Goal: Communication & Community: Answer question/provide support

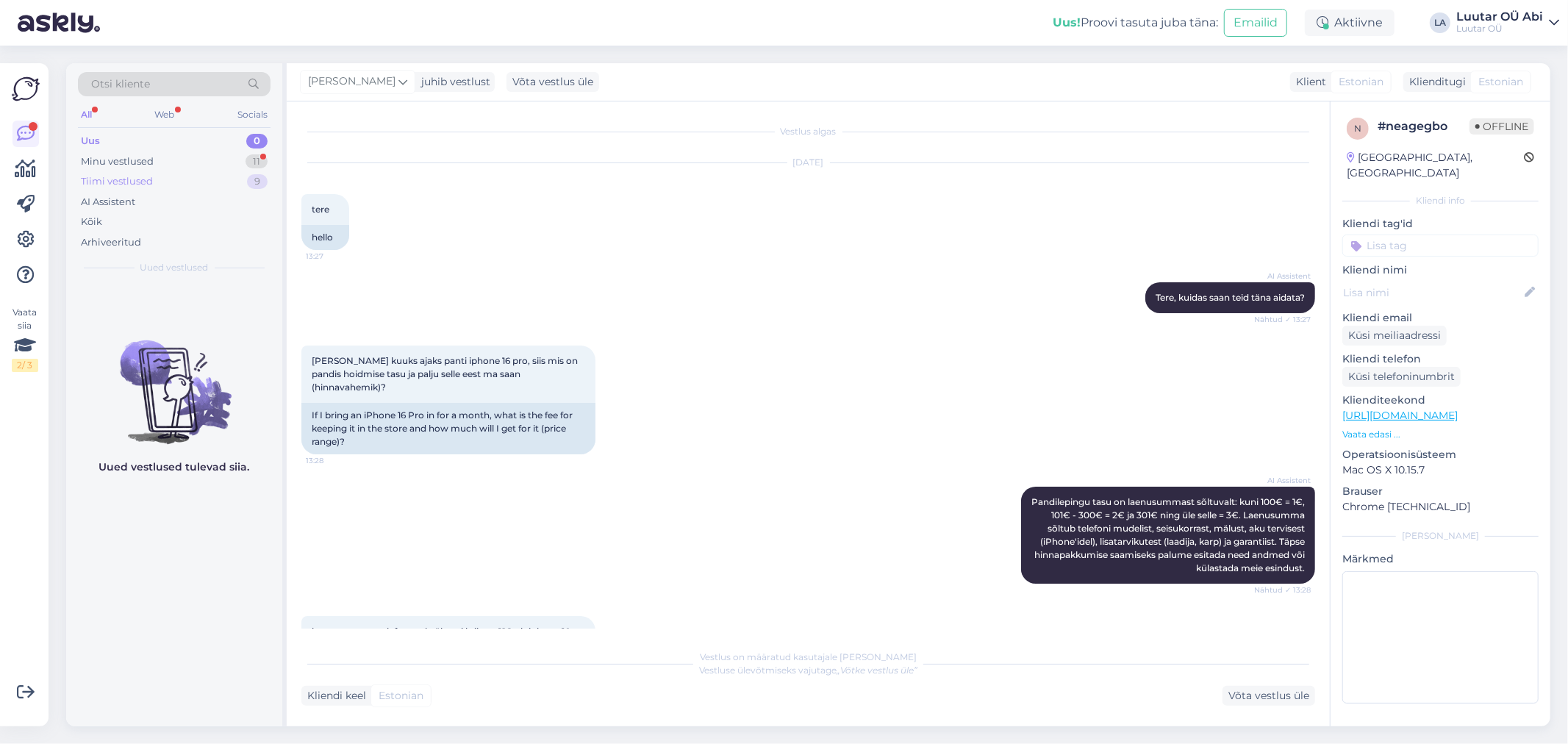
scroll to position [694, 0]
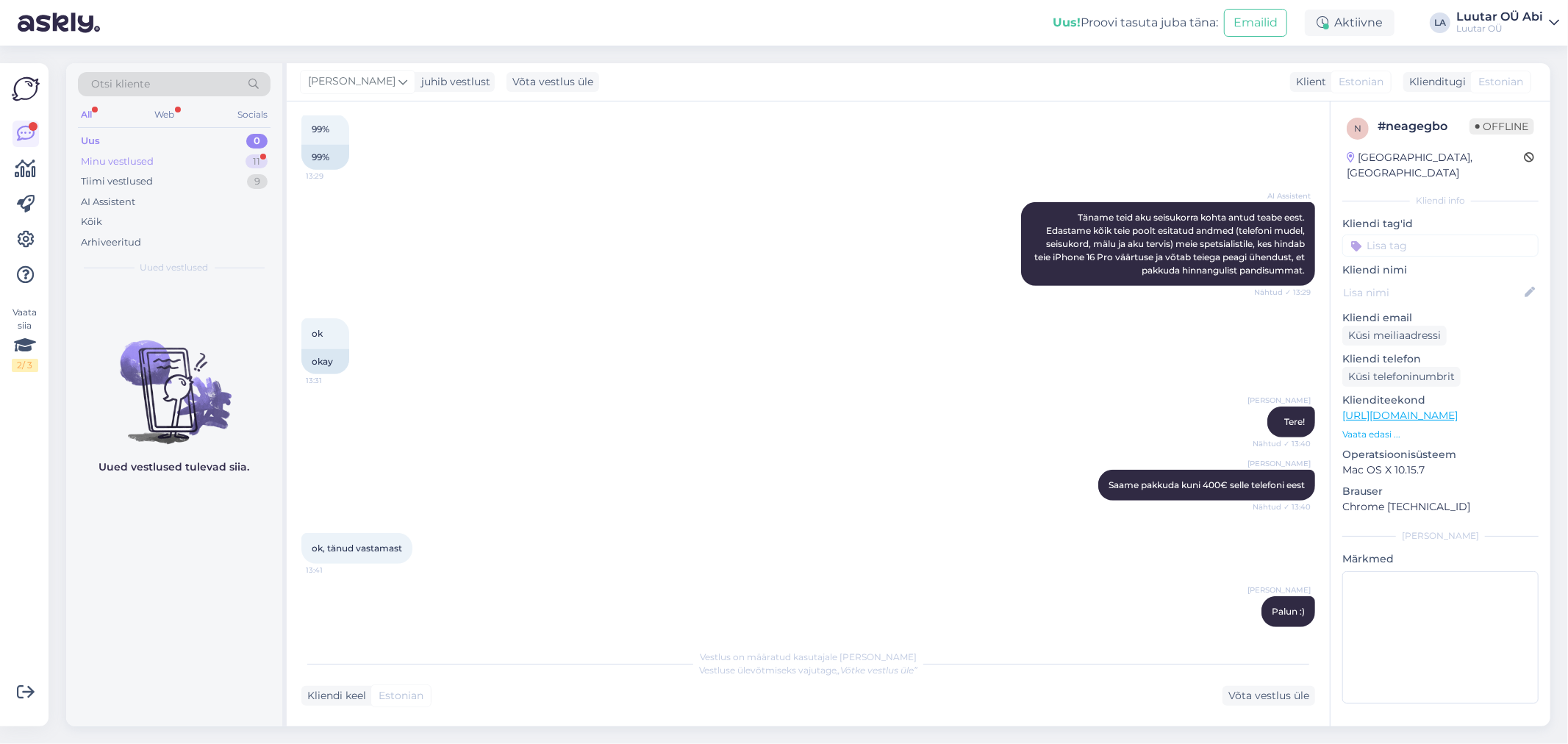
click at [194, 162] on div "Minu vestlused 11" at bounding box center [174, 161] width 192 height 20
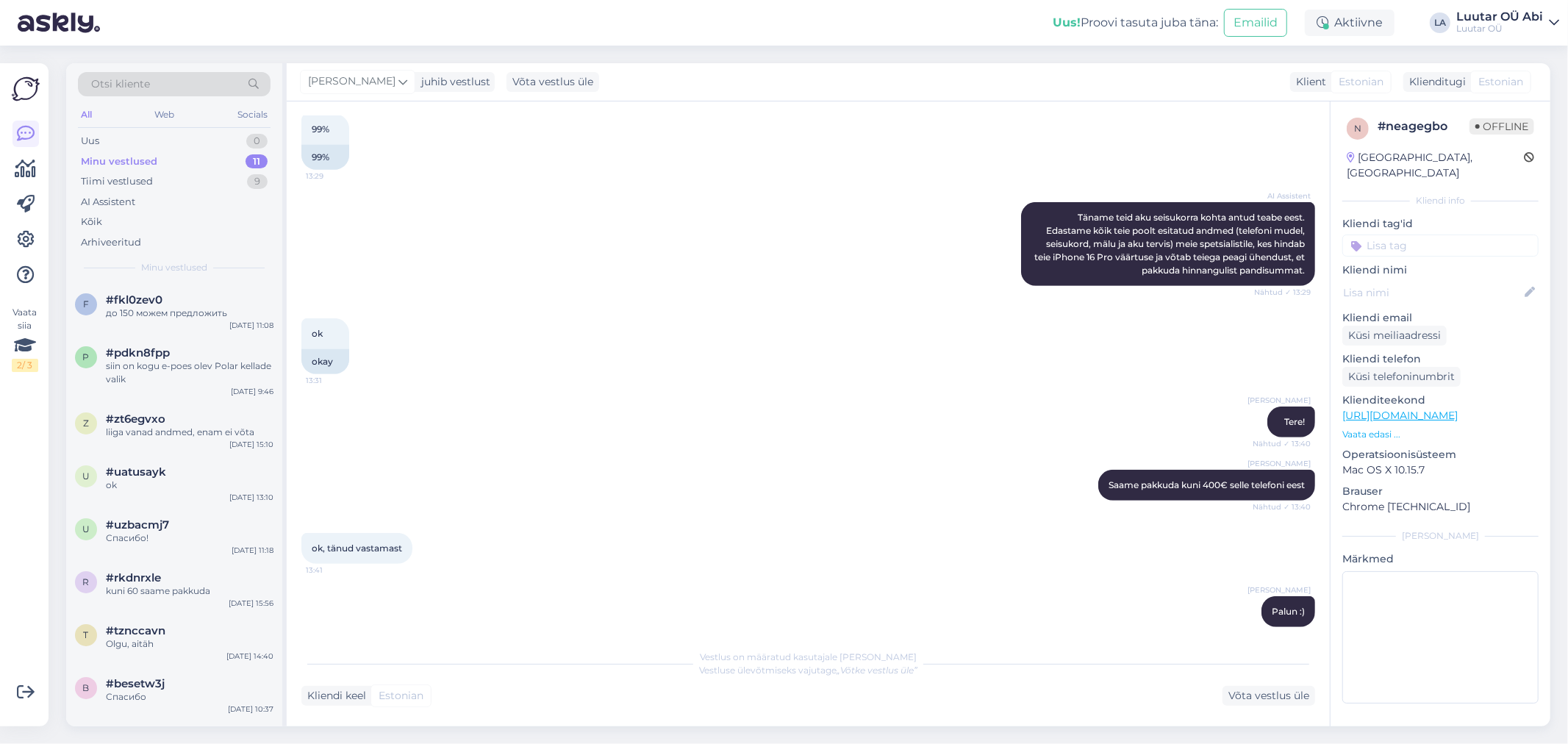
click at [208, 156] on div "Minu vestlused 11" at bounding box center [174, 161] width 192 height 20
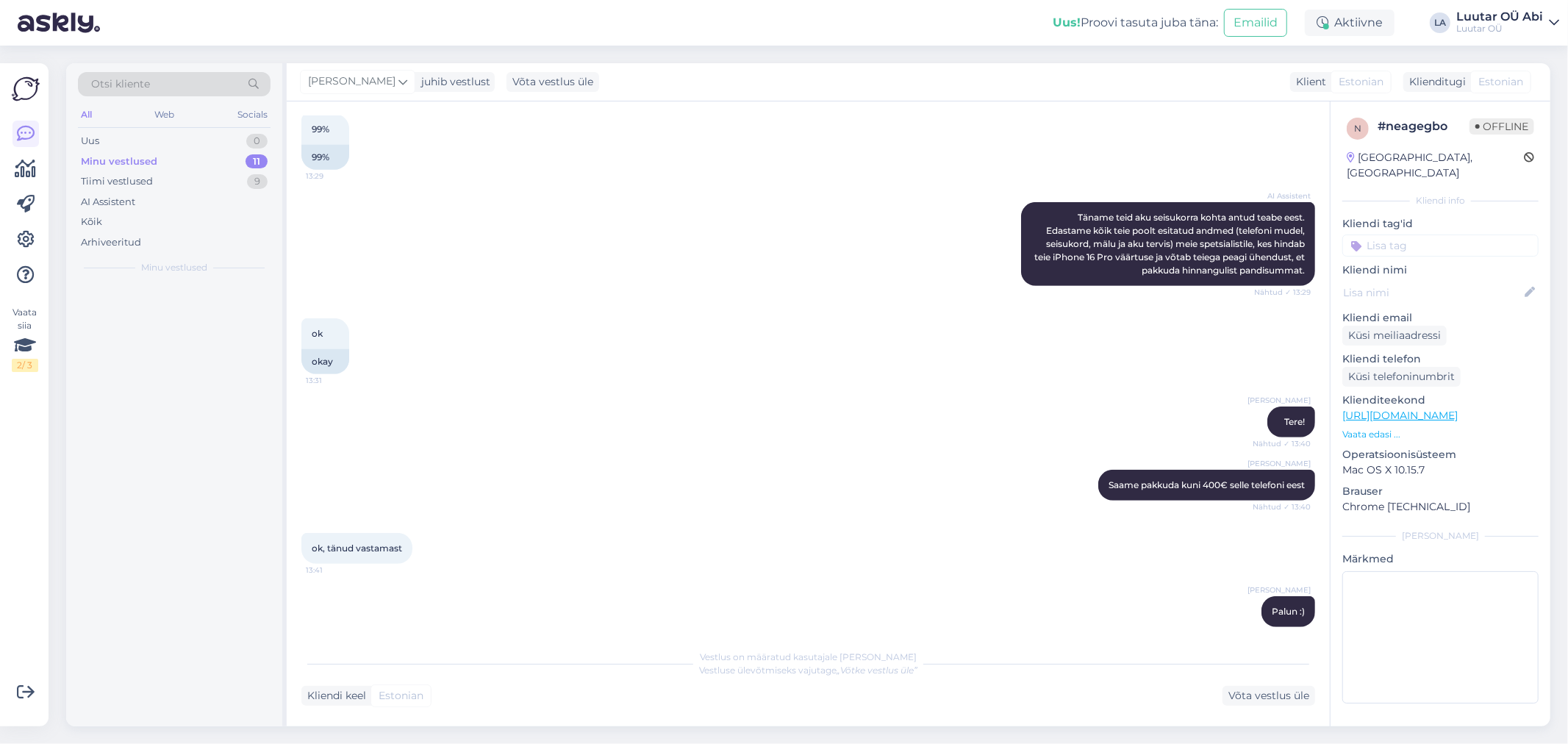
click at [208, 156] on div "Minu vestlused 11" at bounding box center [174, 161] width 192 height 20
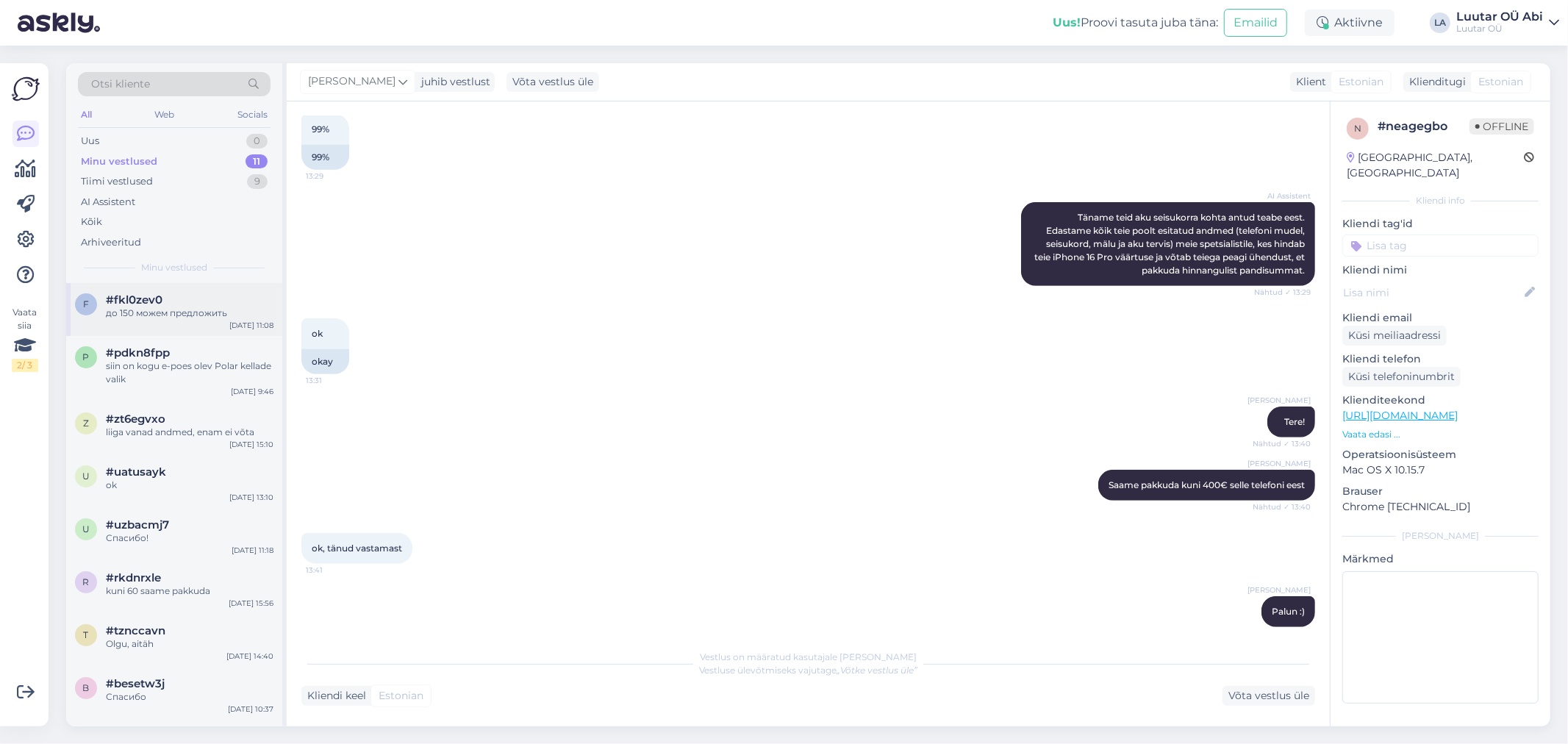
click at [218, 311] on div "до 150 можем предложить" at bounding box center [189, 314] width 167 height 13
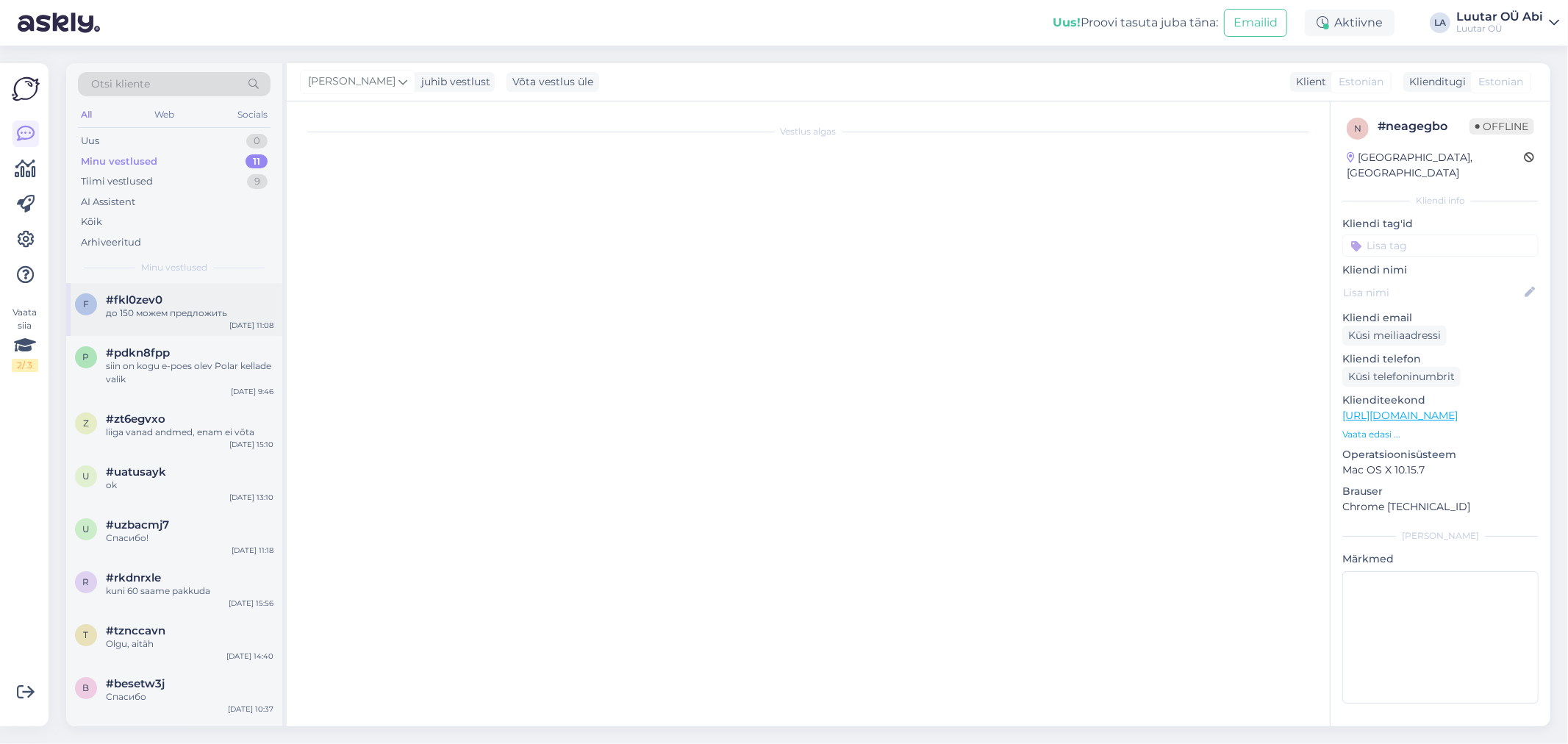
scroll to position [249, 0]
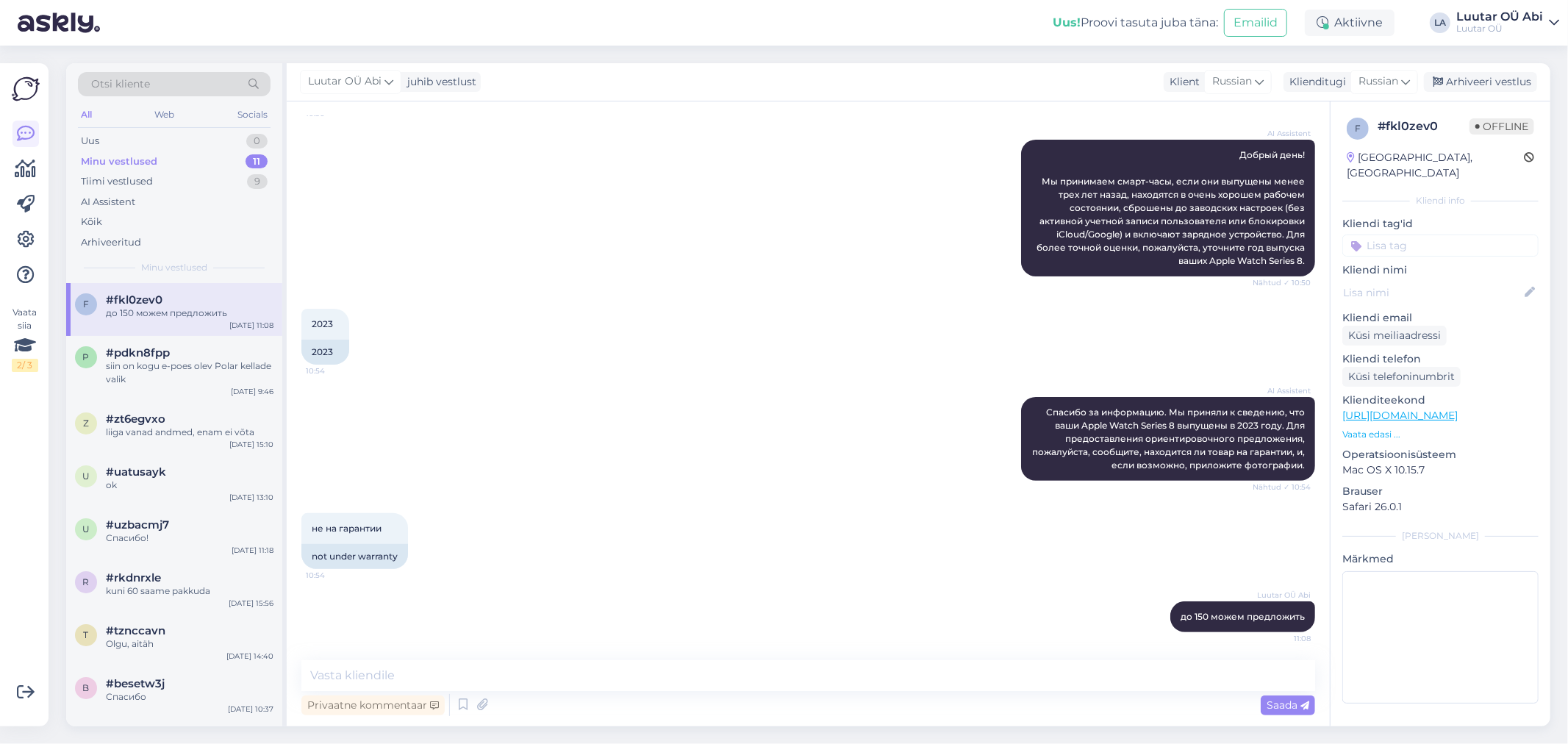
click at [518, 251] on div "AI Assistent Добрый день! Мы принимаем смарт-часы, если они выпущены менее [DAT…" at bounding box center [808, 208] width 1013 height 169
click at [208, 177] on div "Tiimi vestlused 9" at bounding box center [174, 182] width 192 height 20
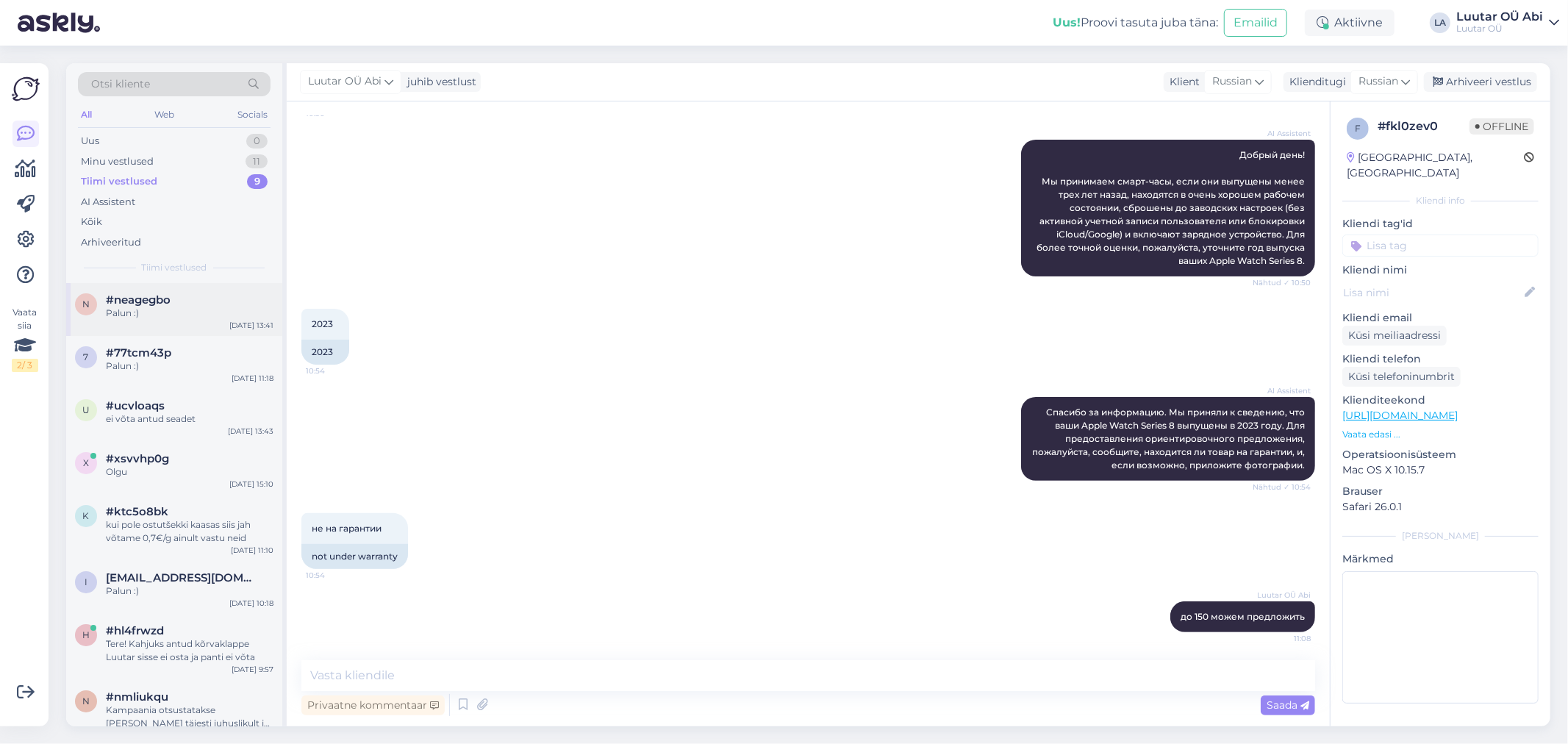
click at [238, 316] on div "Palun :)" at bounding box center [189, 314] width 167 height 13
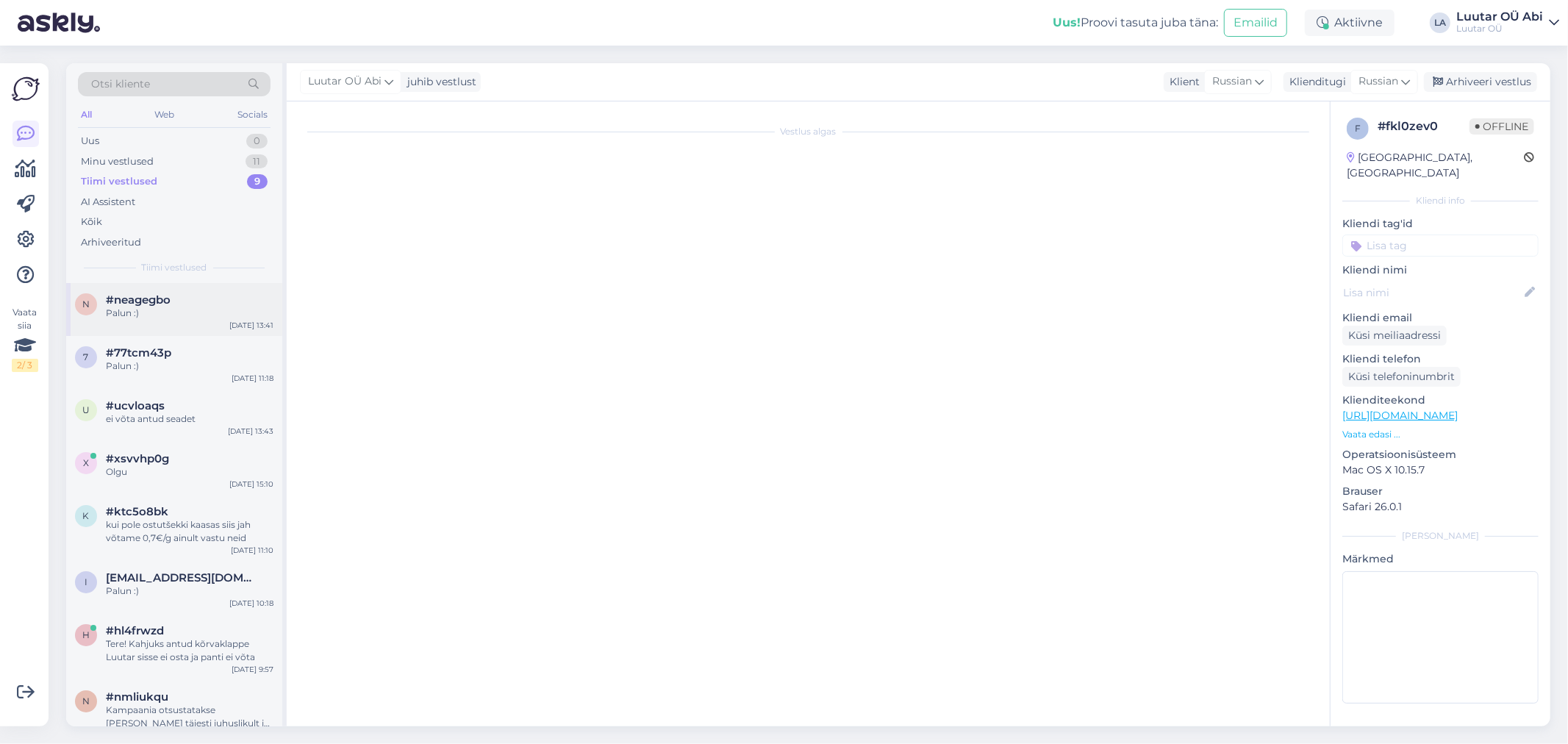
scroll to position [694, 0]
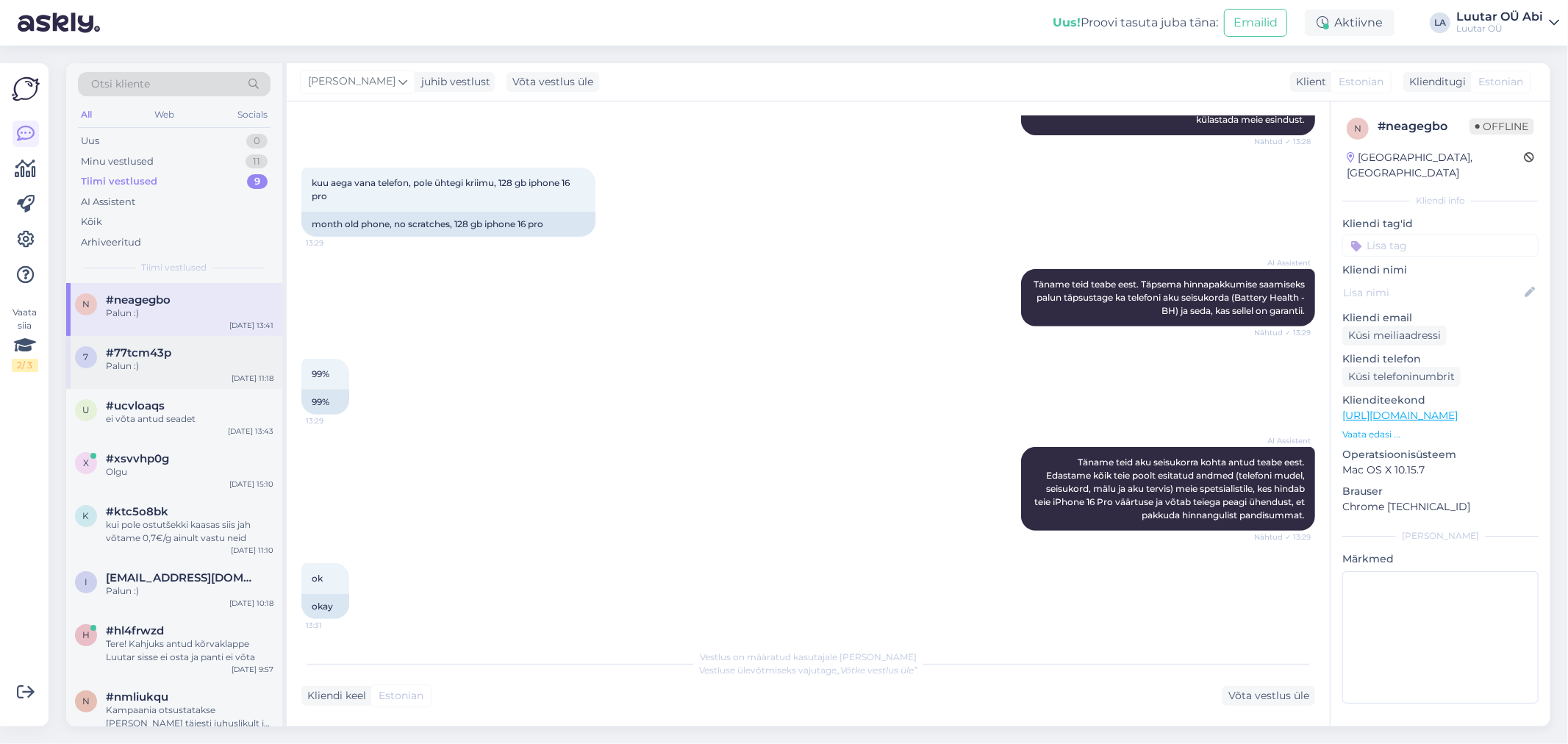
click at [177, 343] on div "7 #77tcm43p Palun :) [DATE] 11:18" at bounding box center [174, 362] width 216 height 53
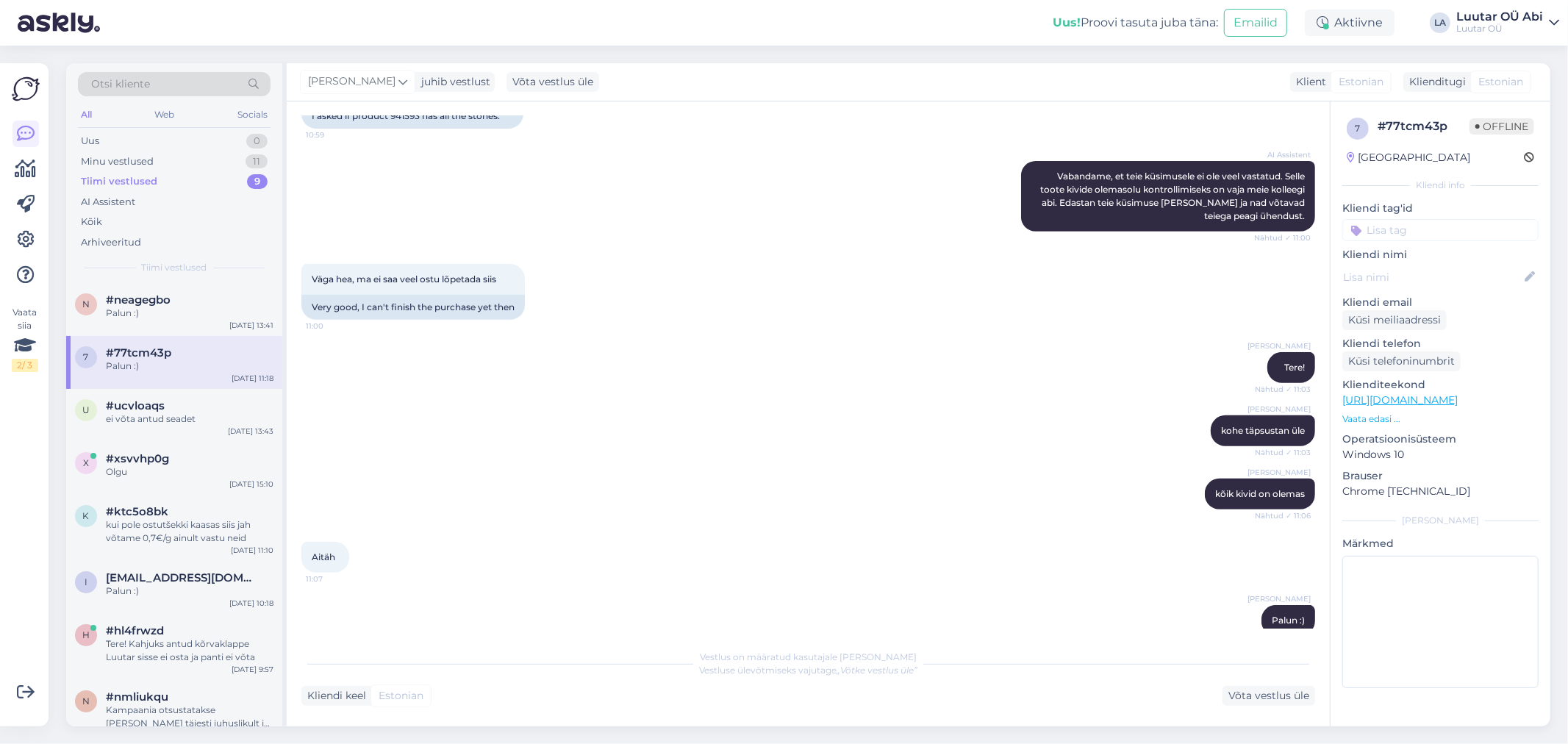
scroll to position [539, 0]
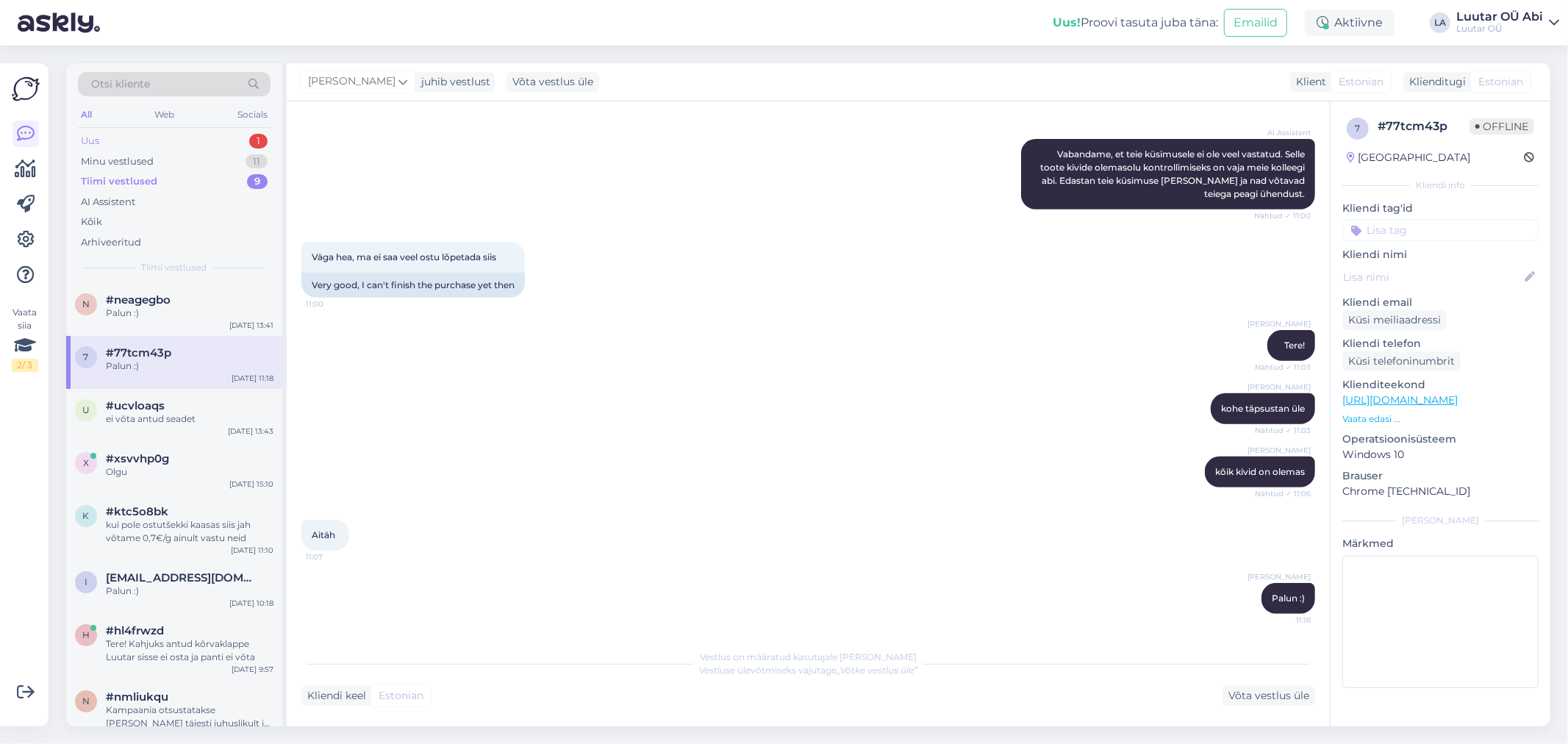
click at [198, 140] on div "Uus 1" at bounding box center [174, 141] width 192 height 20
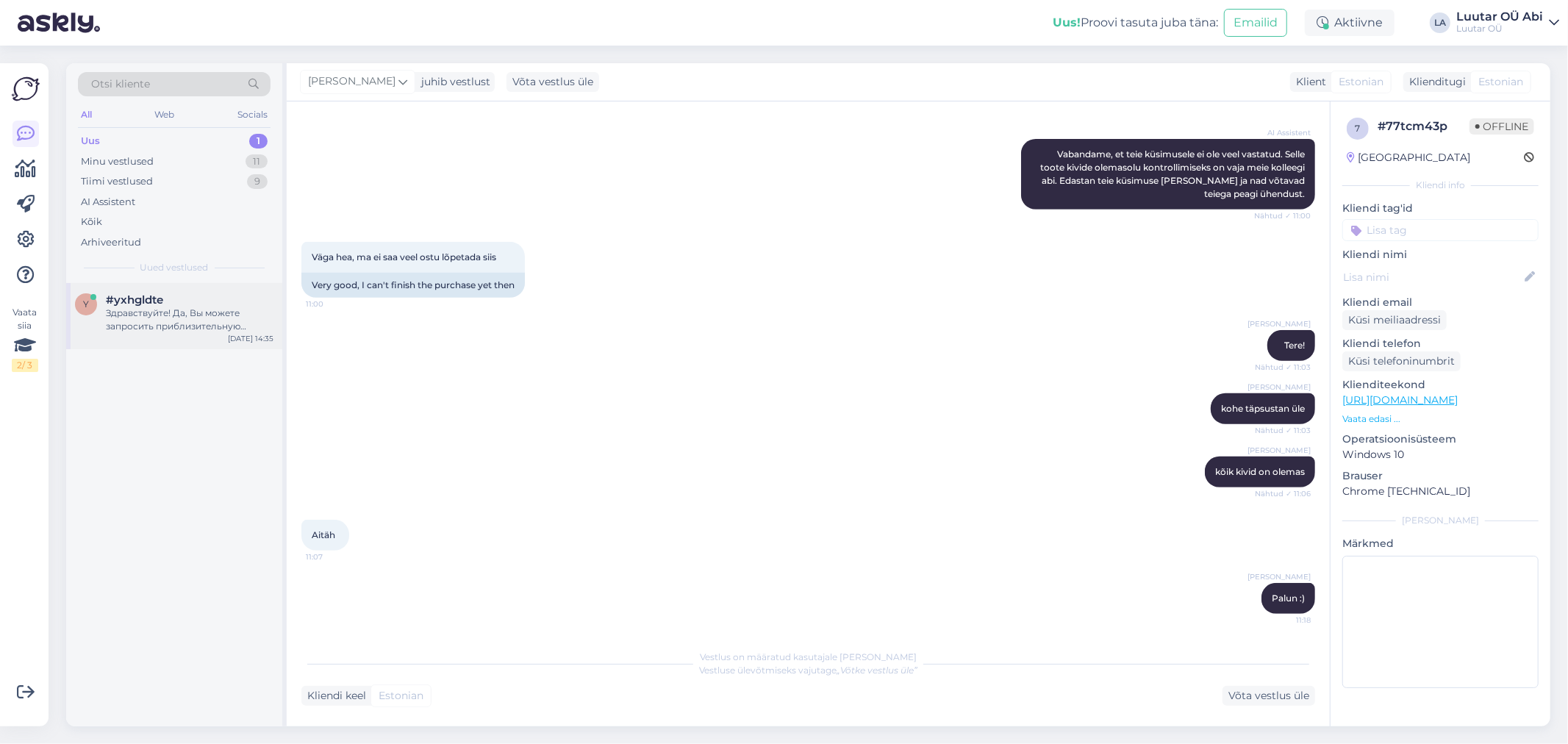
click at [197, 317] on div "Здравствуйте! Да, Вы можете запросить приблизительную оценку стоимости онлайн и…" at bounding box center [189, 319] width 167 height 26
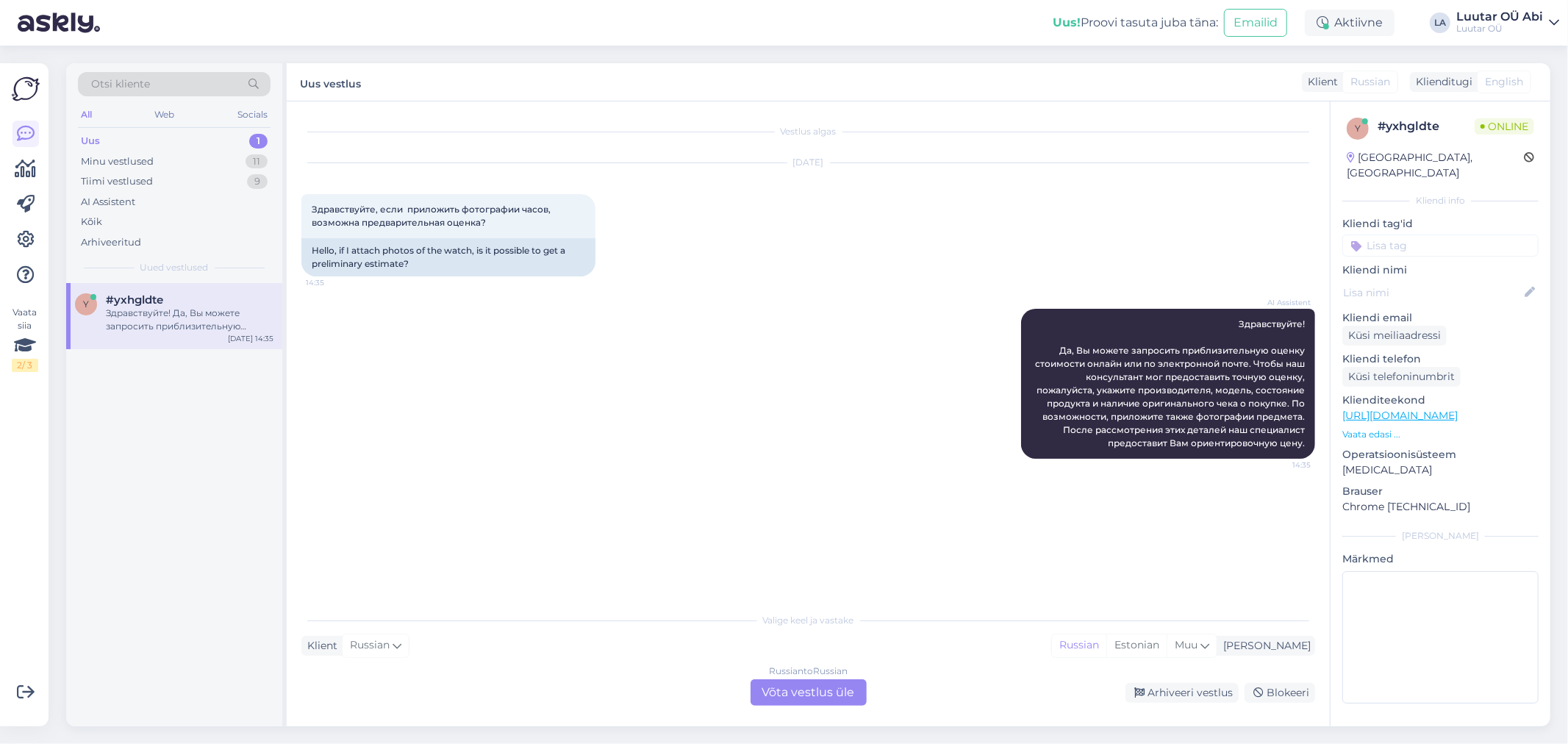
click at [814, 699] on div "Russian to Russian Võta vestlus üle" at bounding box center [808, 692] width 116 height 26
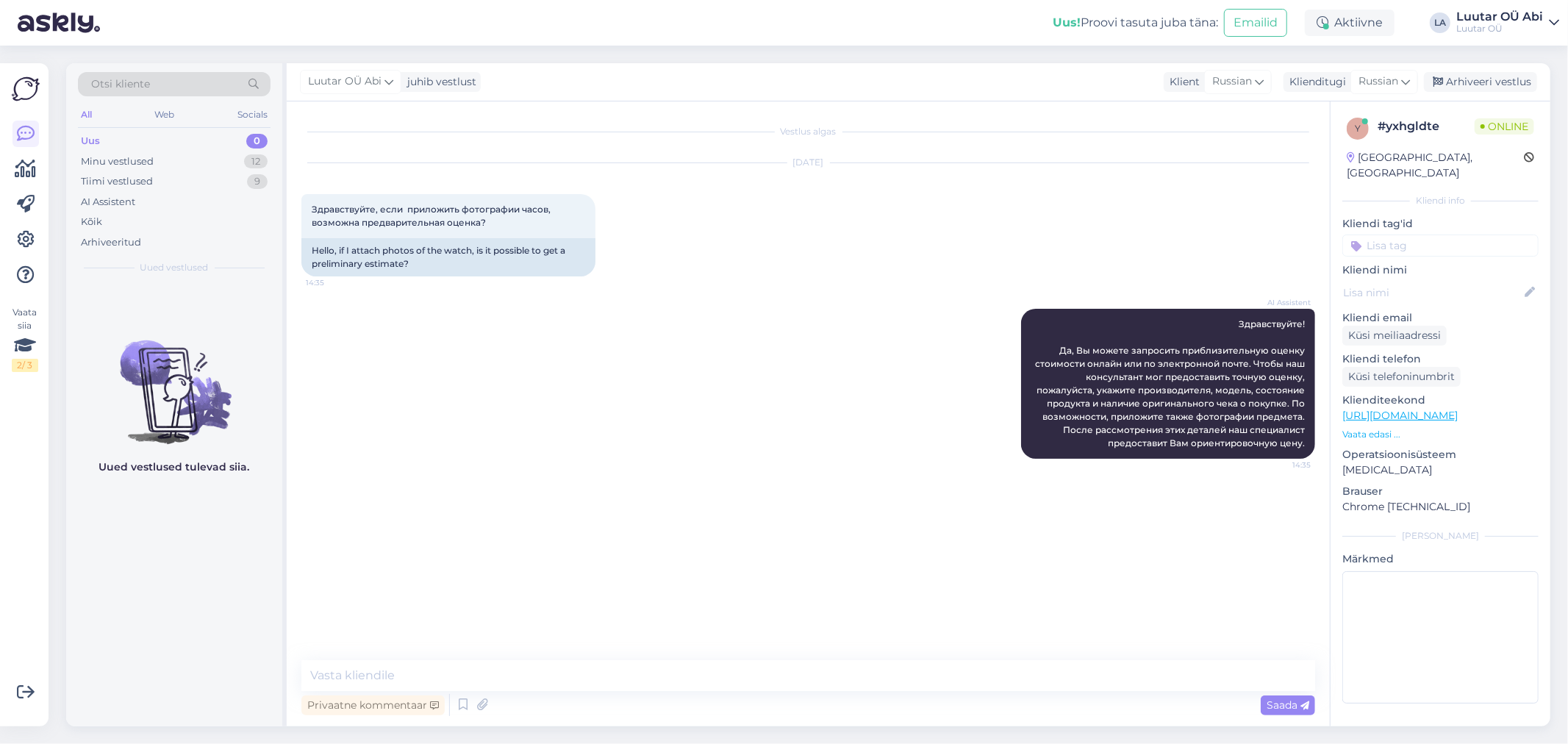
click at [708, 652] on div "Vestlus algas [DATE] Здравствуйте, если приложить фотографии часов, возможна пр…" at bounding box center [808, 414] width 1043 height 625
click at [704, 652] on div "Vestlus algas [DATE] Здравствуйте, если приложить фотографии часов, возможна пр…" at bounding box center [808, 414] width 1043 height 625
click at [684, 667] on textarea at bounding box center [808, 676] width 1013 height 31
type textarea "какие у [GEOGRAPHIC_DATA] часы ?"
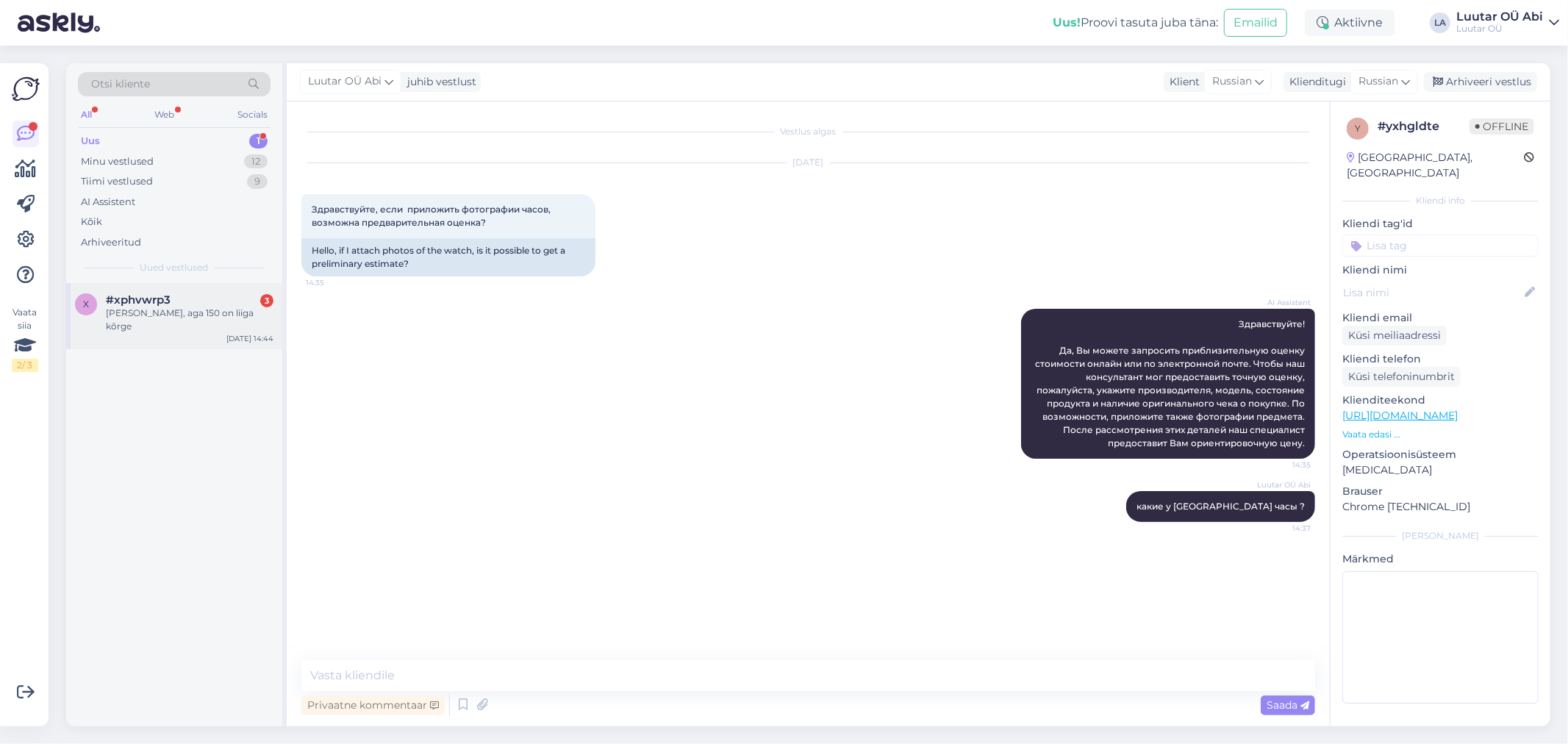
click at [144, 291] on div "x #xphvwrp3 3 Seda tahaks, aga 150 on liiga kõrge [DATE] 14:44" at bounding box center [174, 316] width 216 height 66
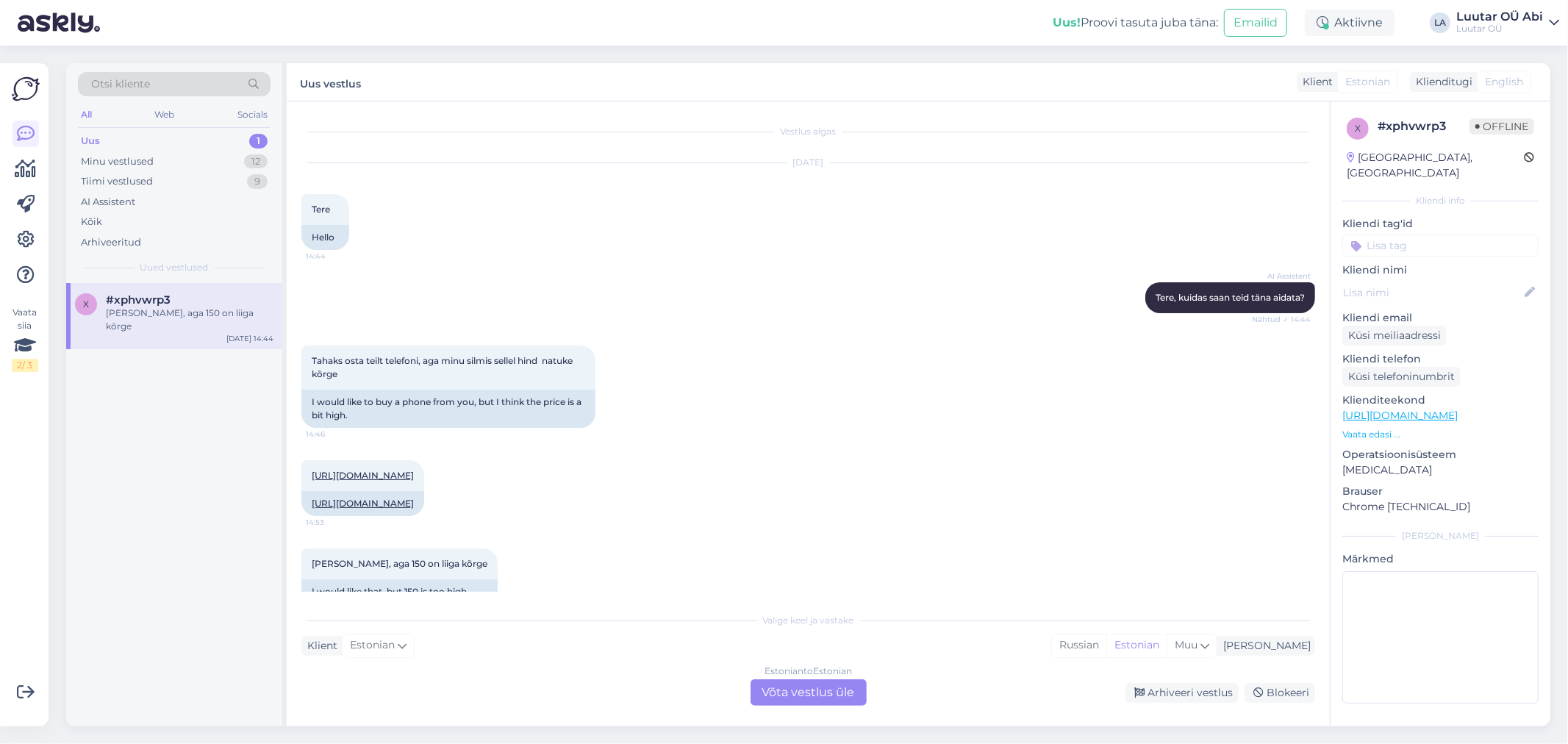
scroll to position [54, 0]
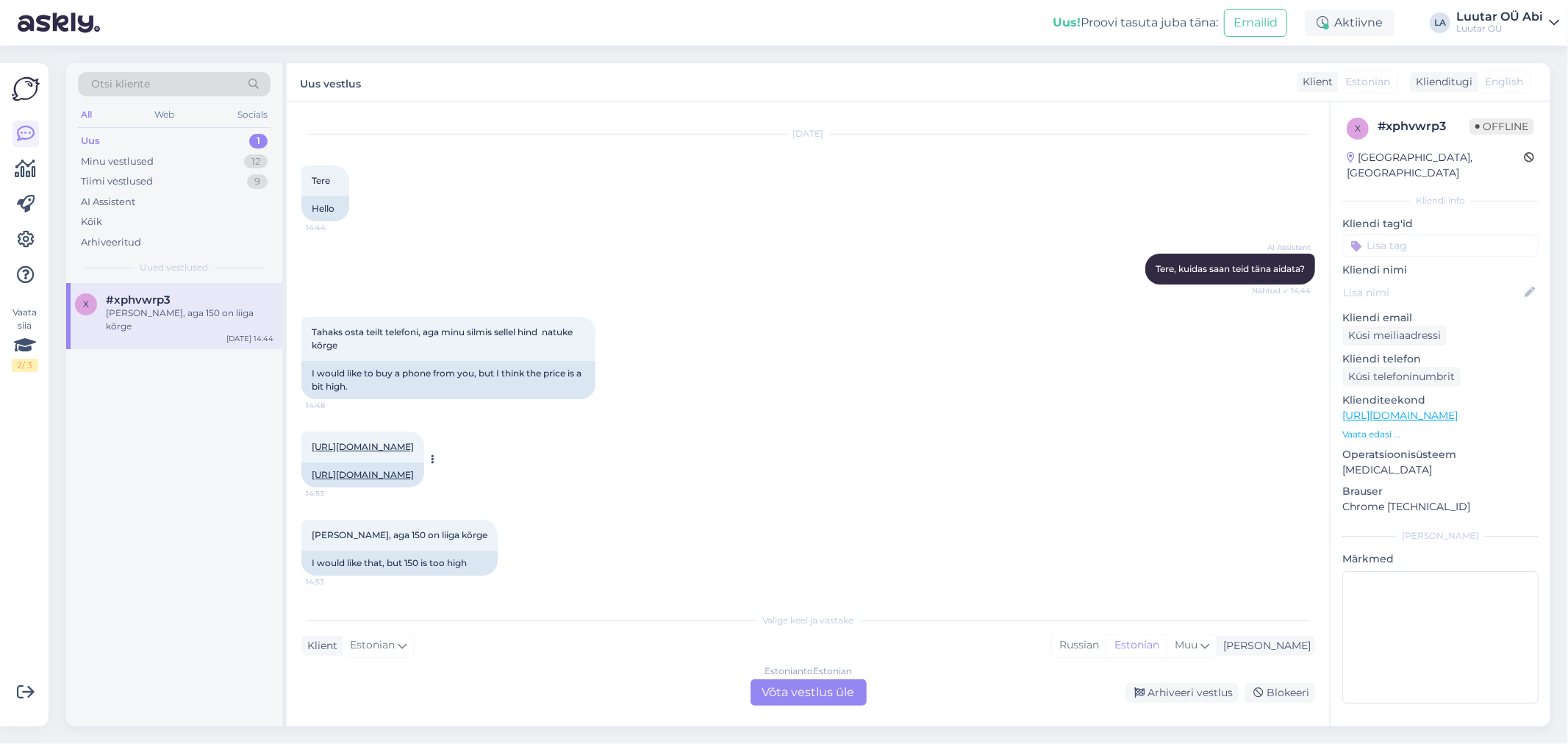
click at [414, 441] on link "[URL][DOMAIN_NAME]" at bounding box center [363, 446] width 103 height 11
click at [792, 706] on div "Estonian to Estonian Võta vestlus üle" at bounding box center [808, 692] width 116 height 26
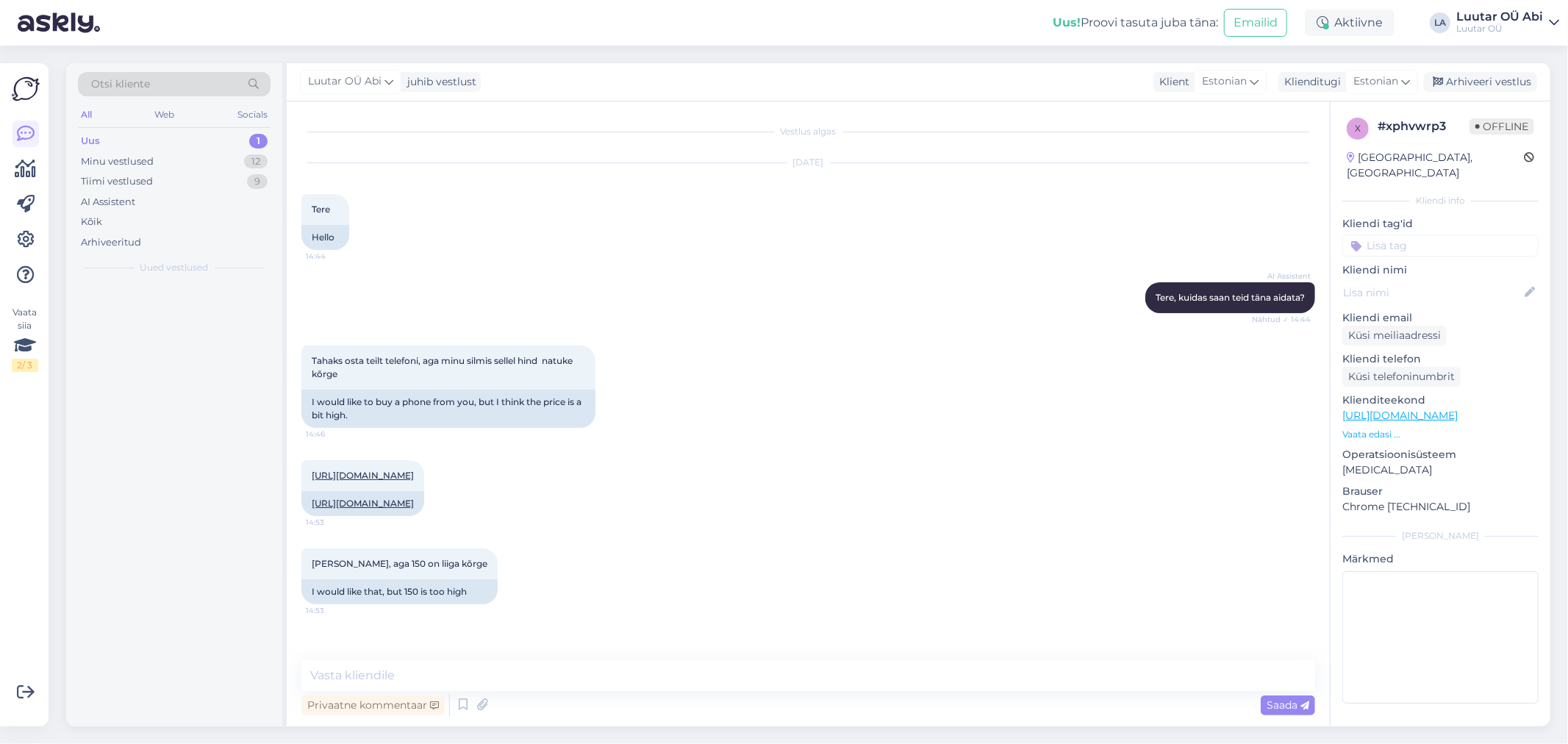
scroll to position [0, 0]
click at [784, 690] on textarea at bounding box center [808, 676] width 1013 height 31
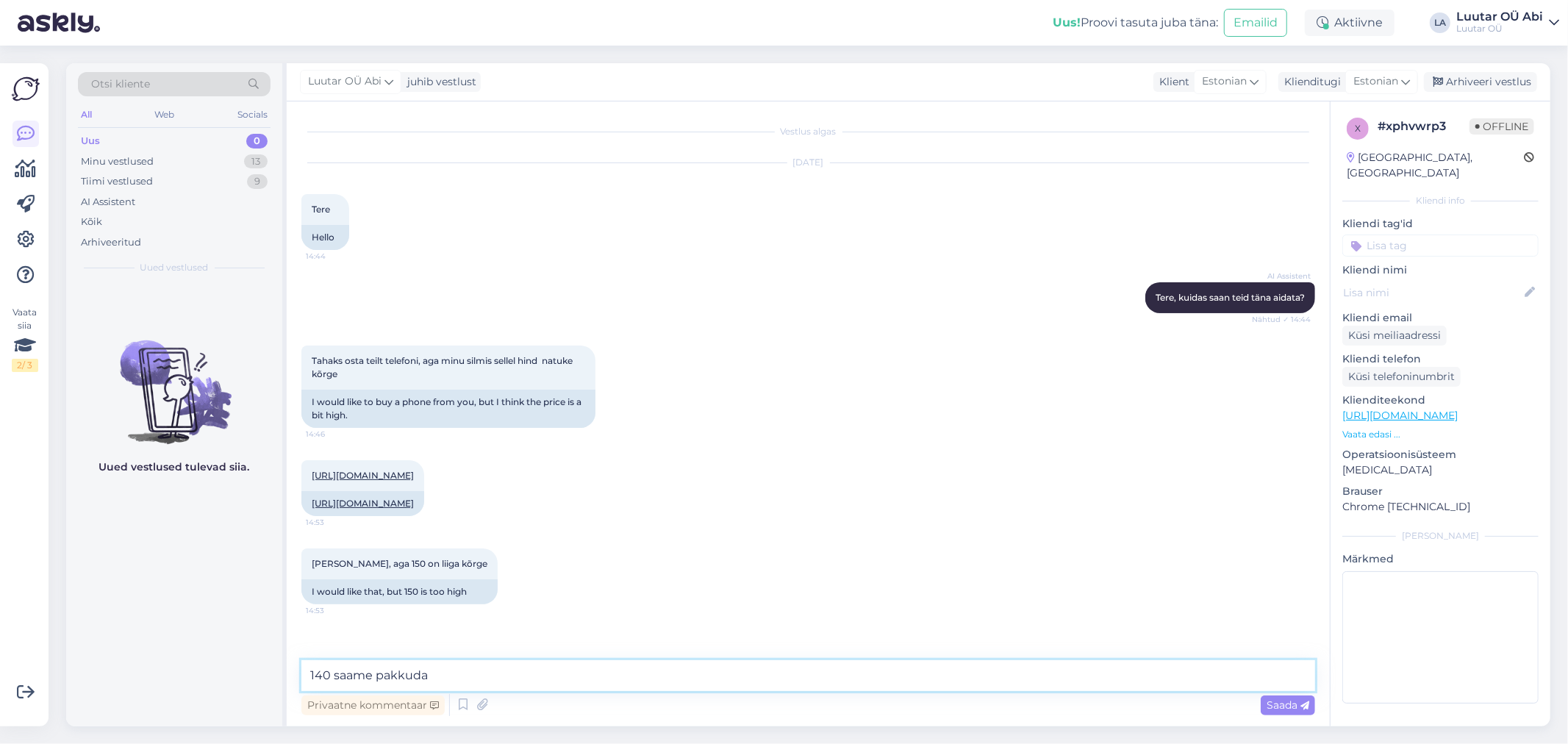
type textarea "140 saame pakkuda"
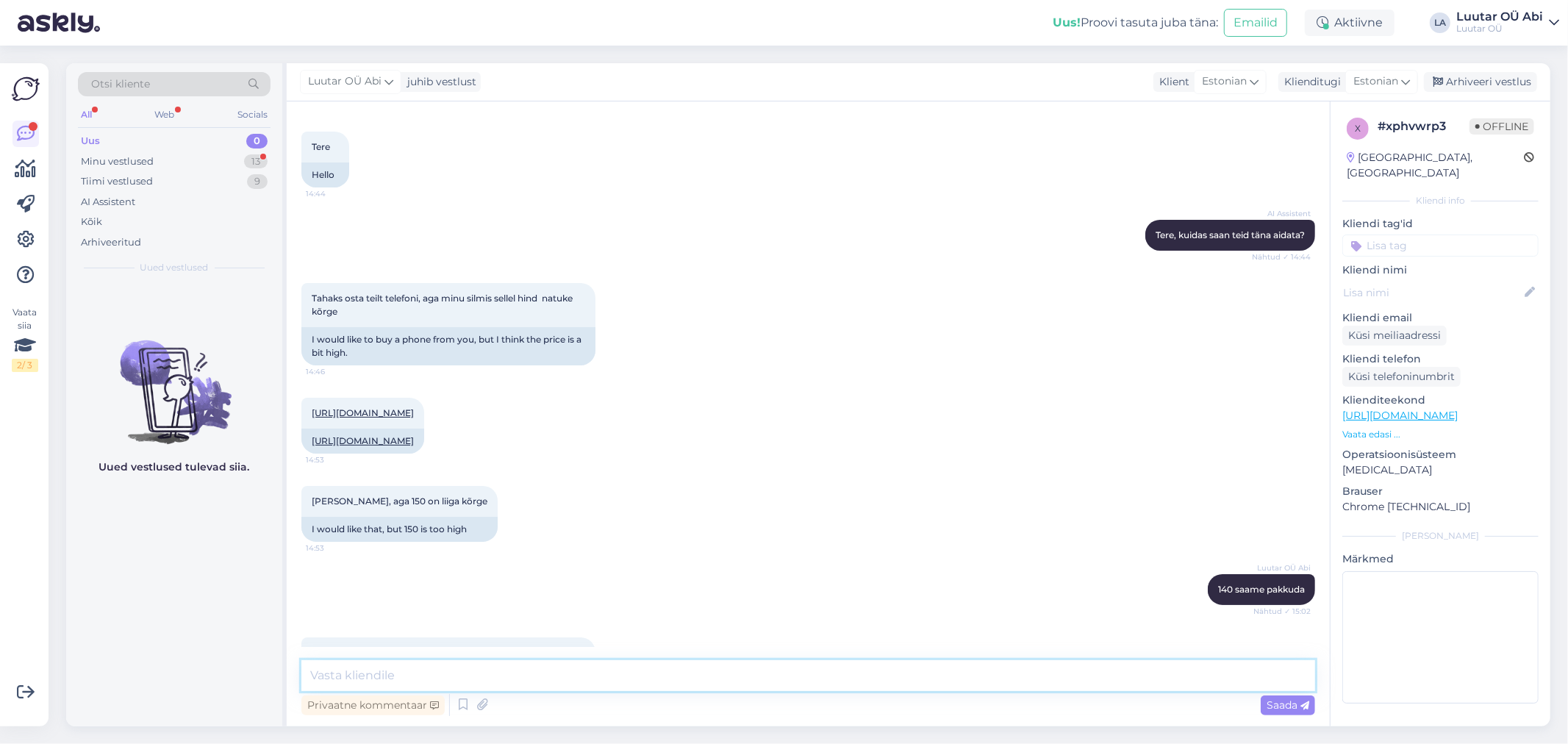
scroll to position [138, 0]
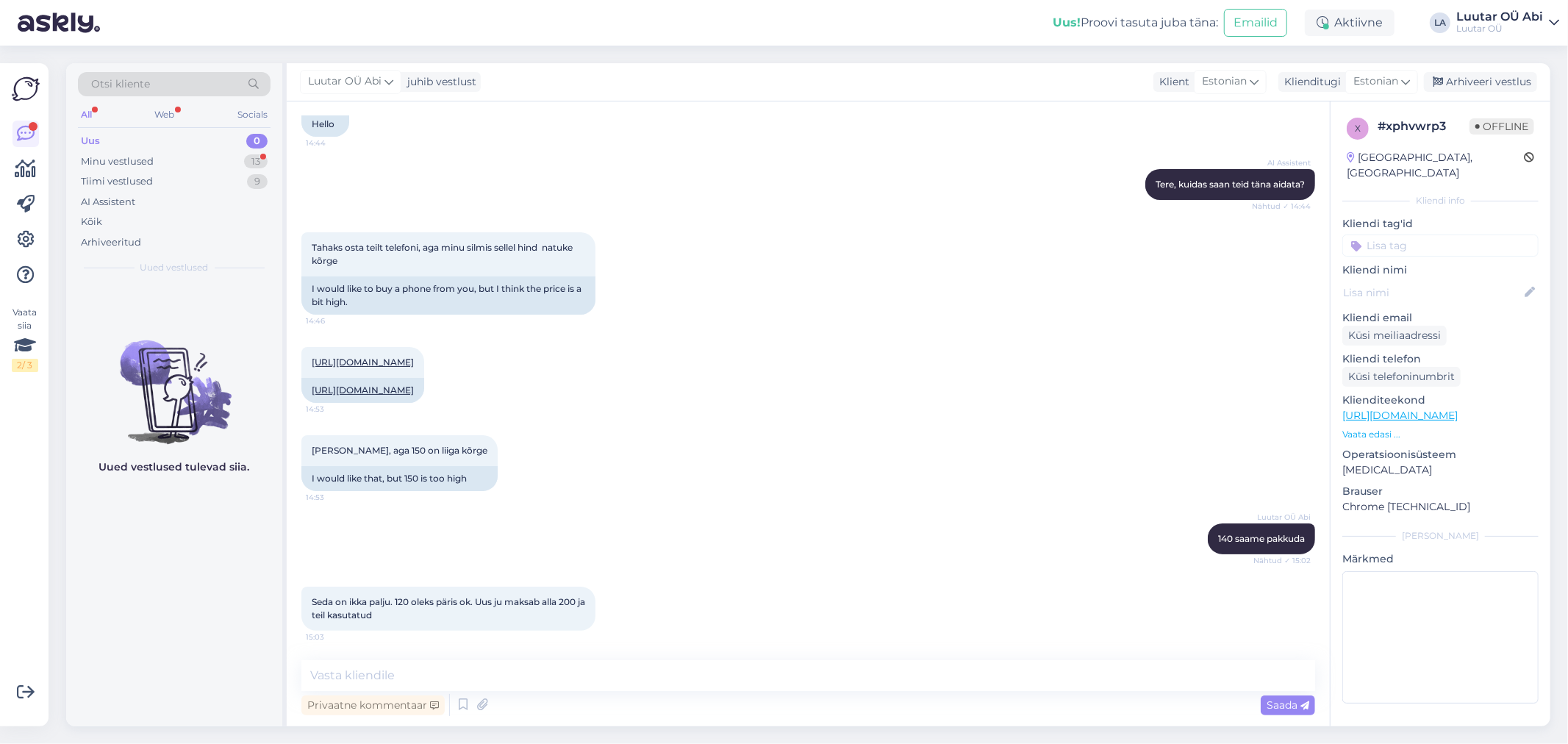
drag, startPoint x: 212, startPoint y: 145, endPoint x: 217, endPoint y: 155, distance: 11.2
click at [212, 145] on div "Uus 0" at bounding box center [174, 141] width 192 height 20
click at [218, 156] on div "Minu vestlused 13" at bounding box center [174, 161] width 192 height 20
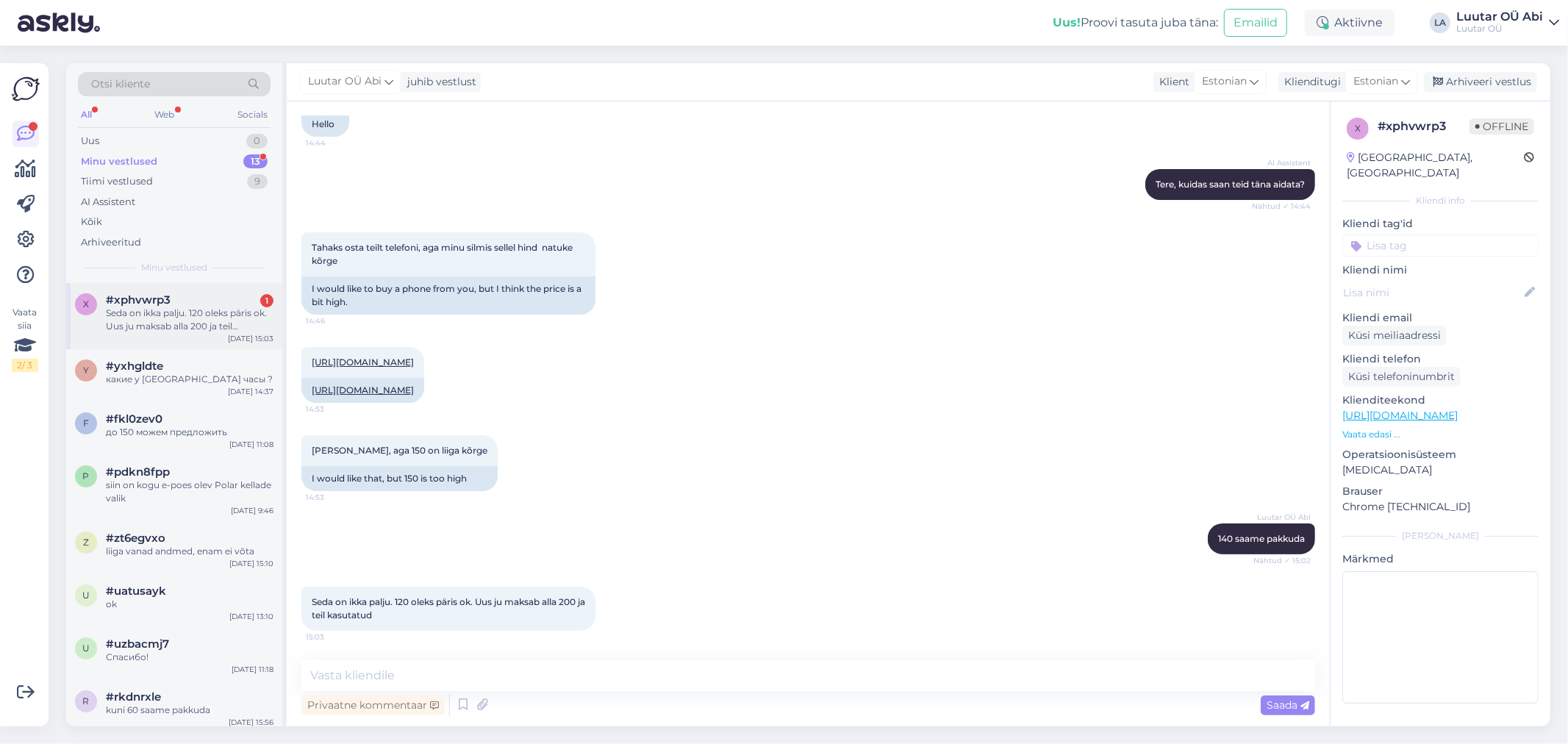
click at [239, 300] on div "#xphvwrp3 1" at bounding box center [189, 300] width 167 height 13
drag, startPoint x: 309, startPoint y: 603, endPoint x: 390, endPoint y: 619, distance: 82.6
click at [390, 619] on div "Seda on ikka palju. 120 oleks päris ok. Uus ju maksab alla 200 ja teil kasutatu…" at bounding box center [449, 609] width 294 height 44
copy span "Seda on ikka palju. 120 oleks päris ok. Uus ju maksab alla 200 ja teil kasutatud"
click at [474, 597] on span "Seda on ikka palju. 120 oleks päris ok. Uus ju maksab alla 200 ja teil kasutatud" at bounding box center [450, 608] width 276 height 24
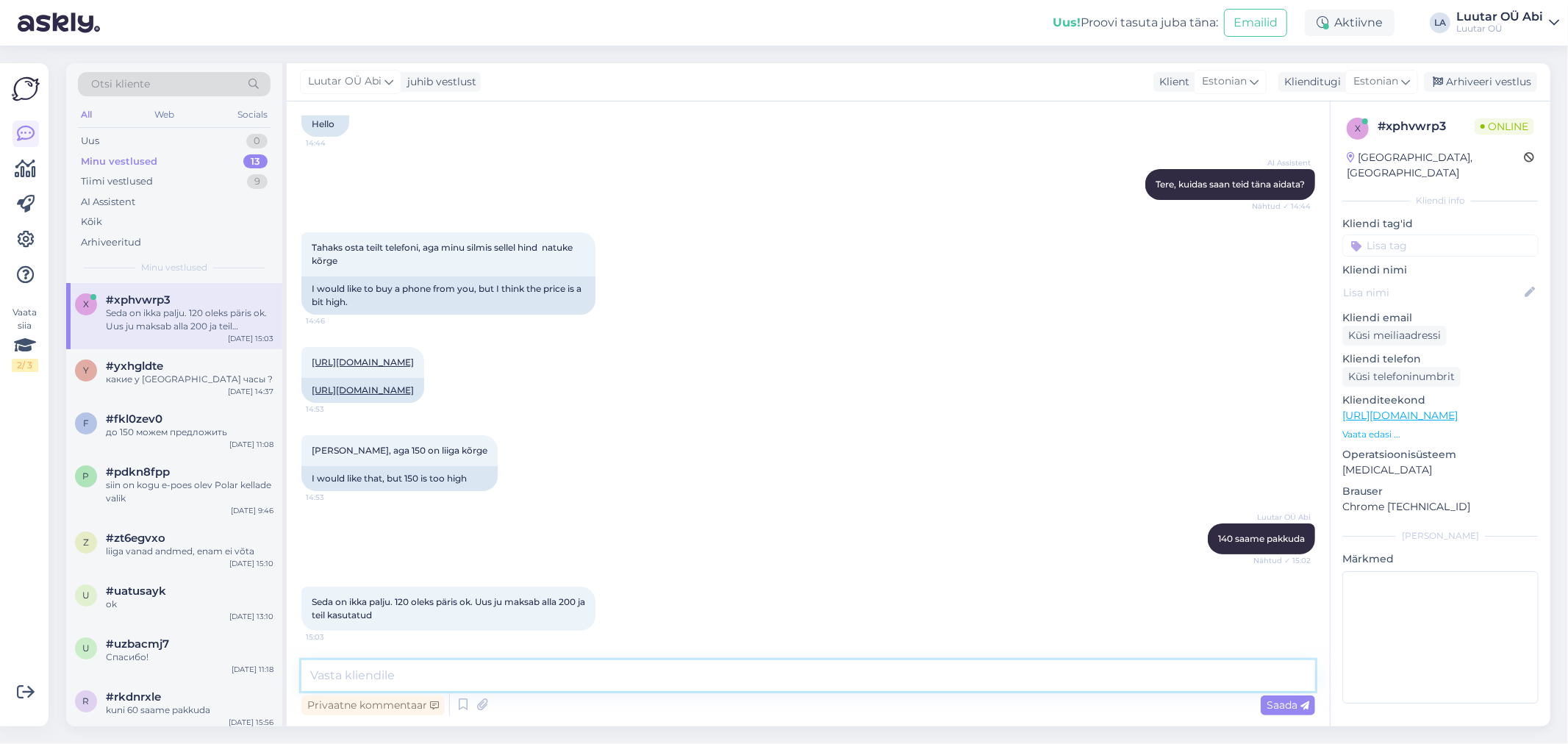
click at [443, 678] on textarea at bounding box center [808, 676] width 1013 height 31
click at [752, 216] on div "Tahaks osta teilt telefoni, aga minu silmis sellel hind natuke kõrge 14:46 I wo…" at bounding box center [808, 273] width 1013 height 114
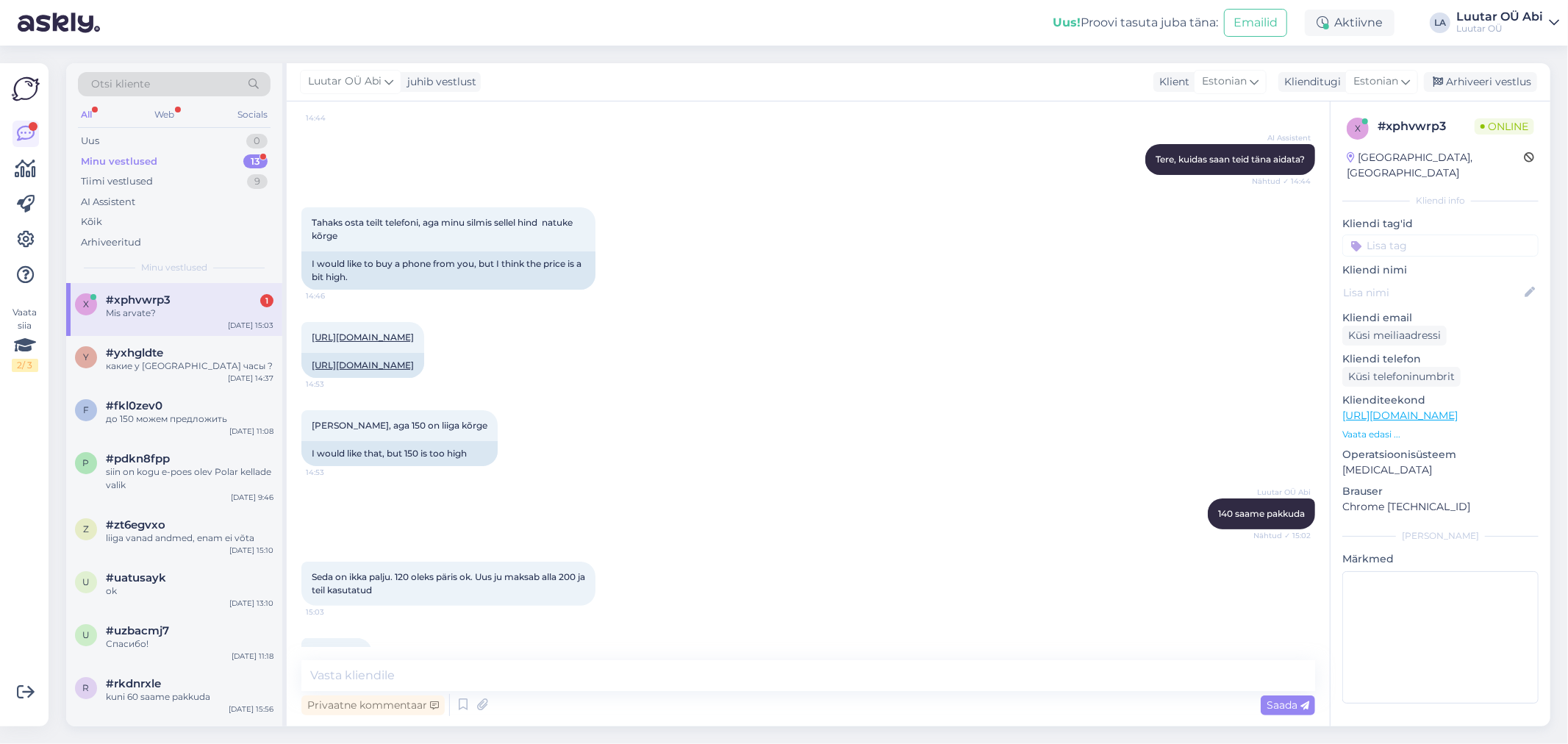
scroll to position [203, 0]
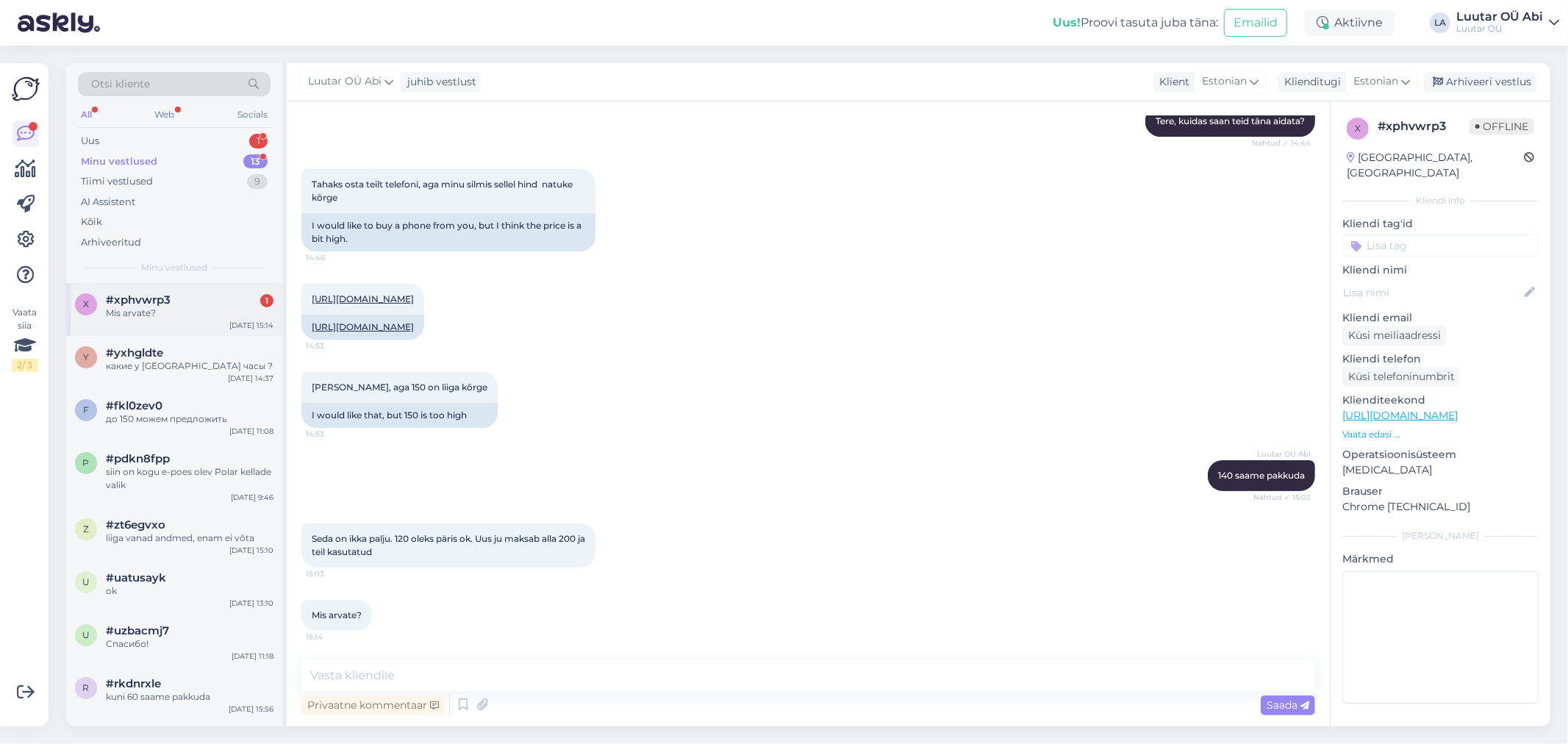
click at [193, 311] on div "Mis arvate?" at bounding box center [189, 314] width 167 height 13
click at [520, 667] on textarea at bounding box center [808, 676] width 1013 height 31
type textarea "K"
type textarea "kahjuks hetkel suuremat alet e"
click at [414, 293] on link "[URL][DOMAIN_NAME]" at bounding box center [363, 298] width 103 height 11
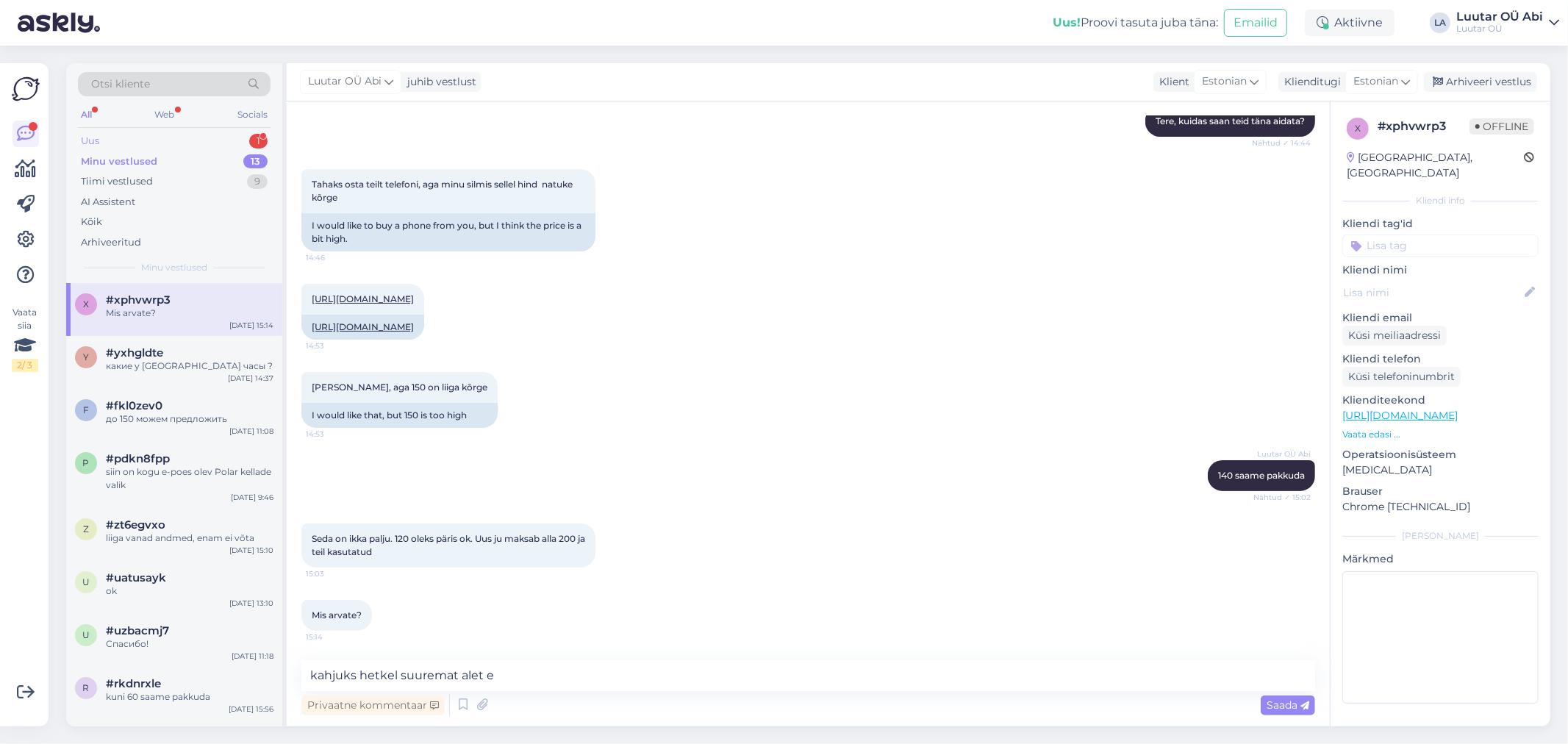
click at [144, 140] on div "Uus 1" at bounding box center [174, 141] width 192 height 20
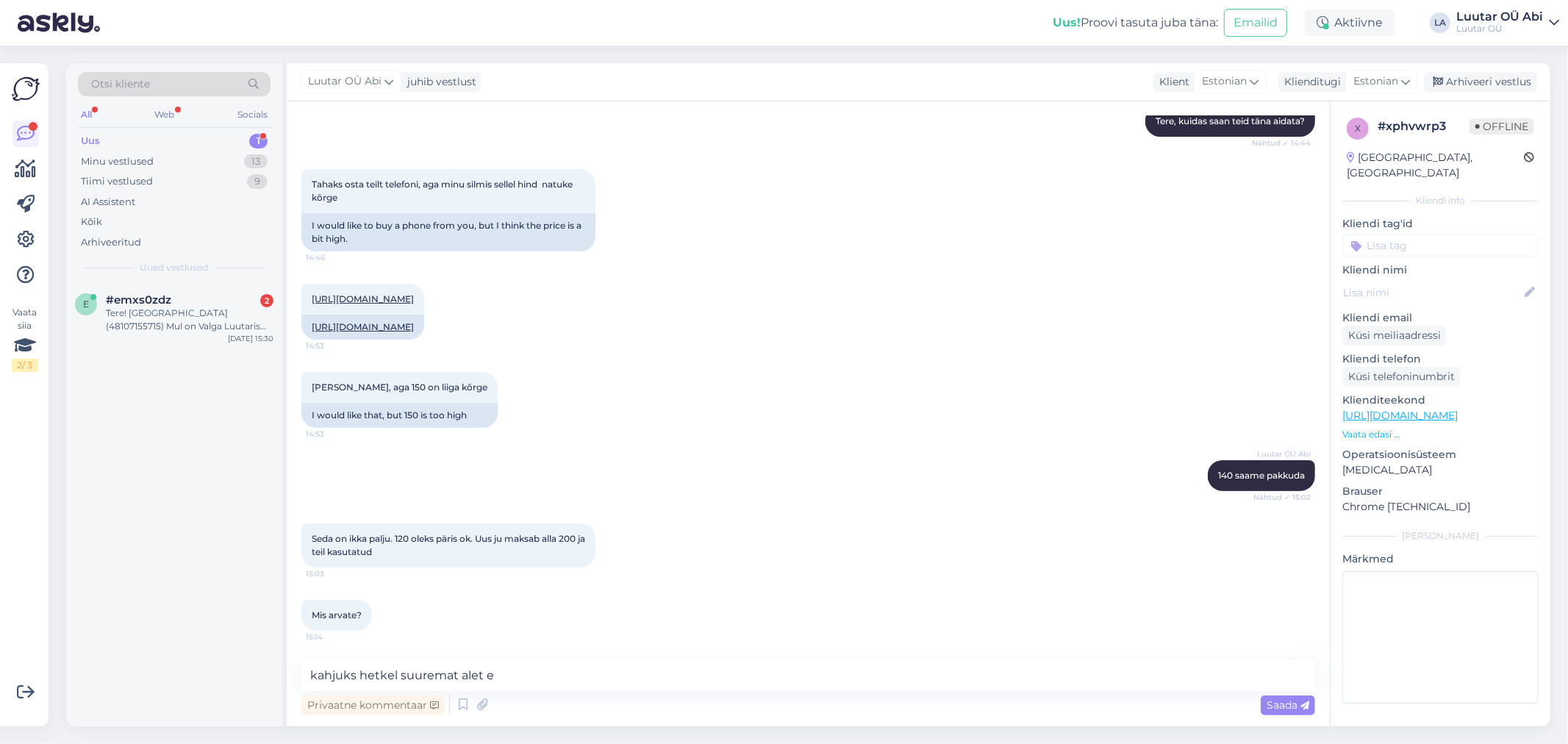
click at [153, 140] on div "Uus 1" at bounding box center [174, 141] width 192 height 20
click at [204, 319] on div "Tere! [GEOGRAPHIC_DATA] (48107155715) Mul on Valga Luutaris pandis sülearvuti. …" at bounding box center [189, 319] width 167 height 26
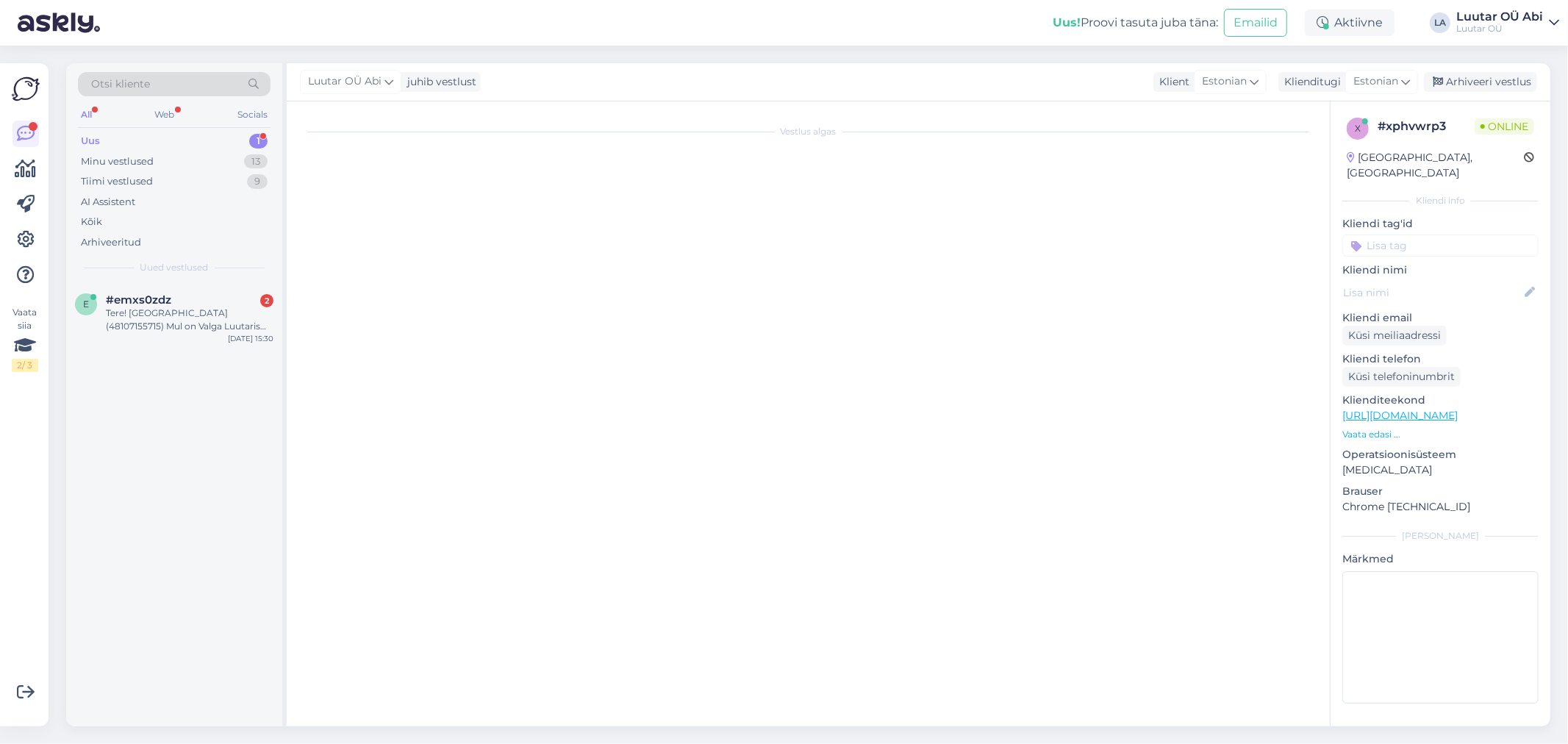
scroll to position [178, 0]
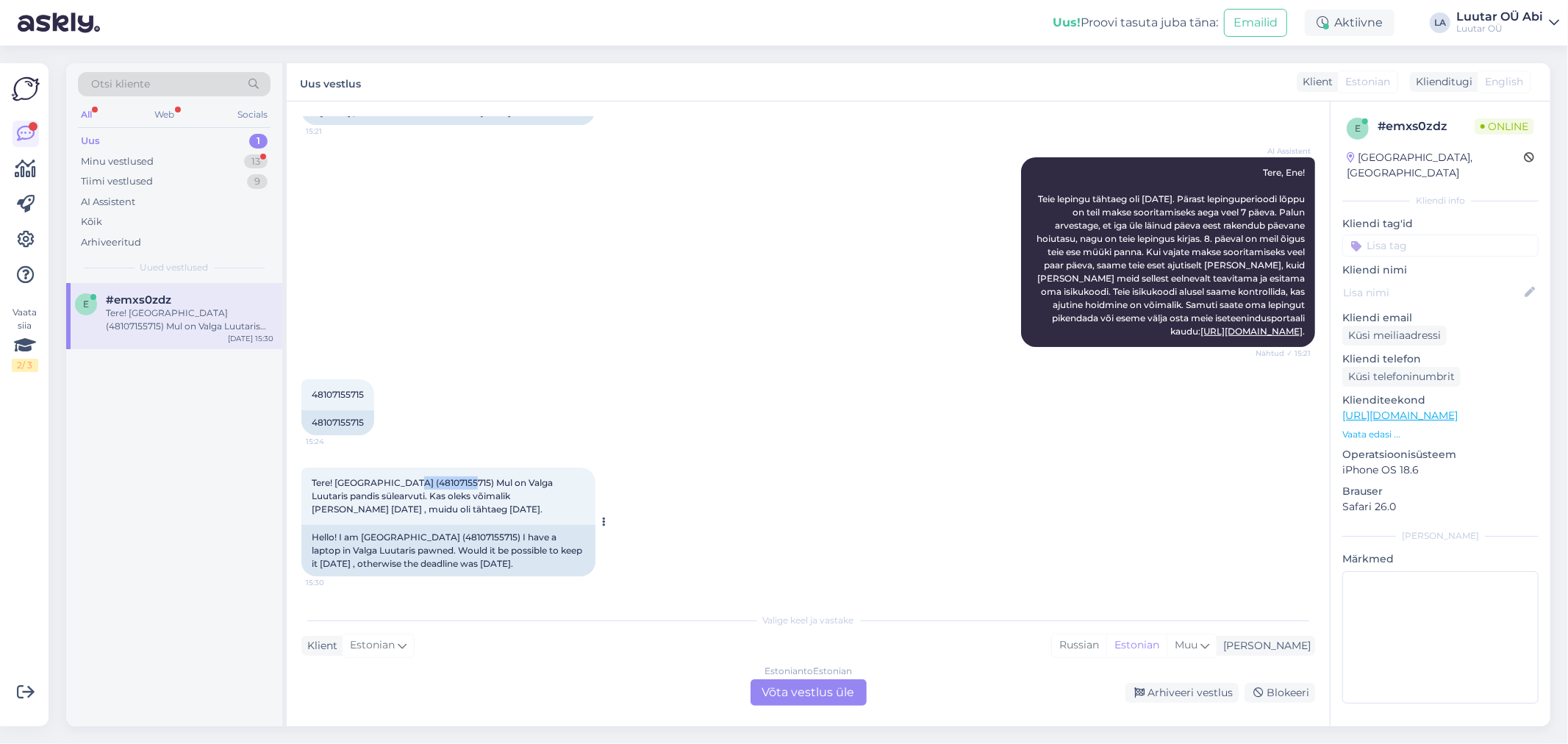
drag, startPoint x: 402, startPoint y: 481, endPoint x: 459, endPoint y: 481, distance: 57.0
click at [459, 481] on span "Tere! [GEOGRAPHIC_DATA] (48107155715) Mul on Valga Luutaris pandis sülearvuti. …" at bounding box center [434, 496] width 244 height 38
copy span "48107155715)"
click at [780, 684] on div "Estonian to Estonian Võta vestlus üle" at bounding box center [808, 692] width 116 height 26
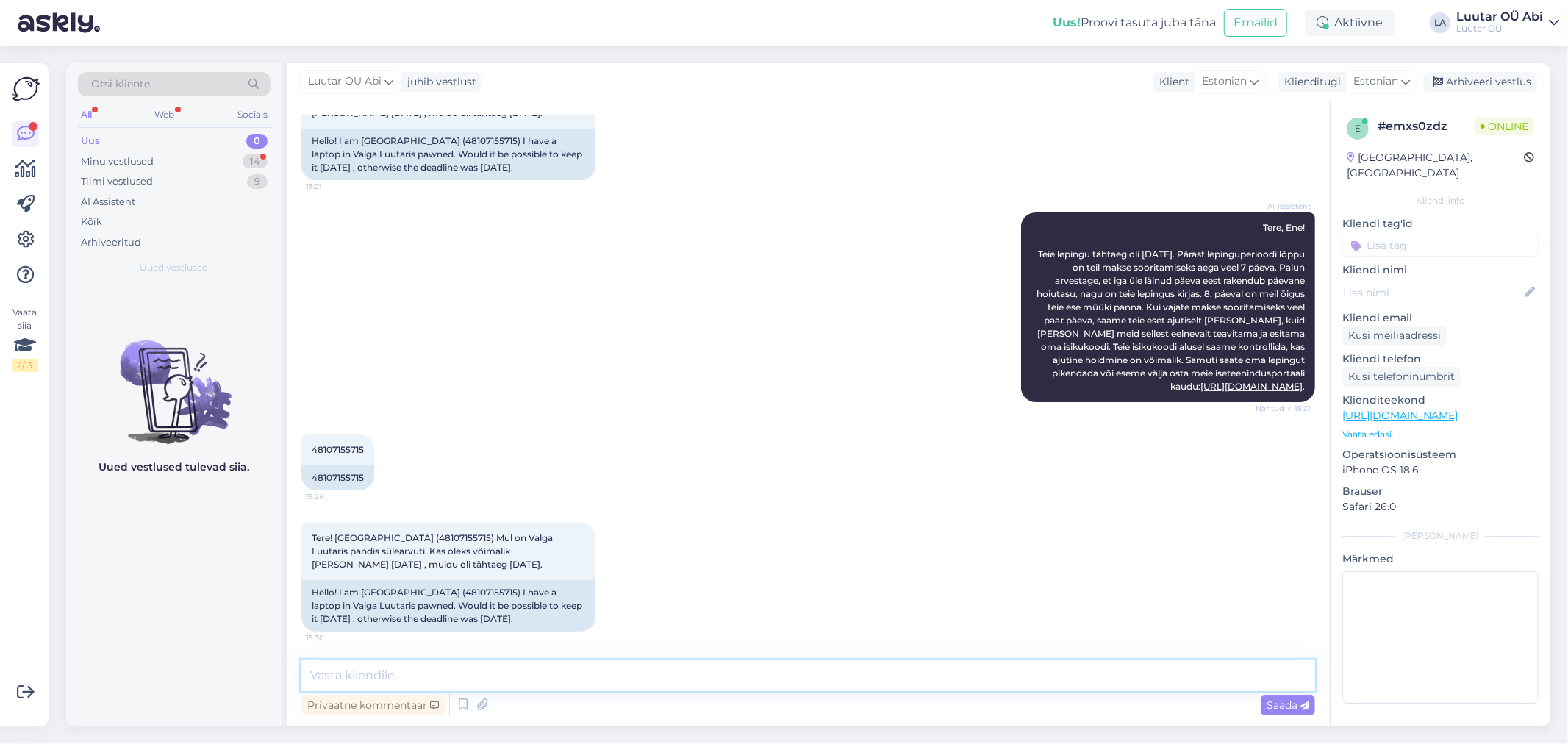
click at [745, 670] on textarea at bounding box center [808, 676] width 1013 height 31
type textarea "Tere!"
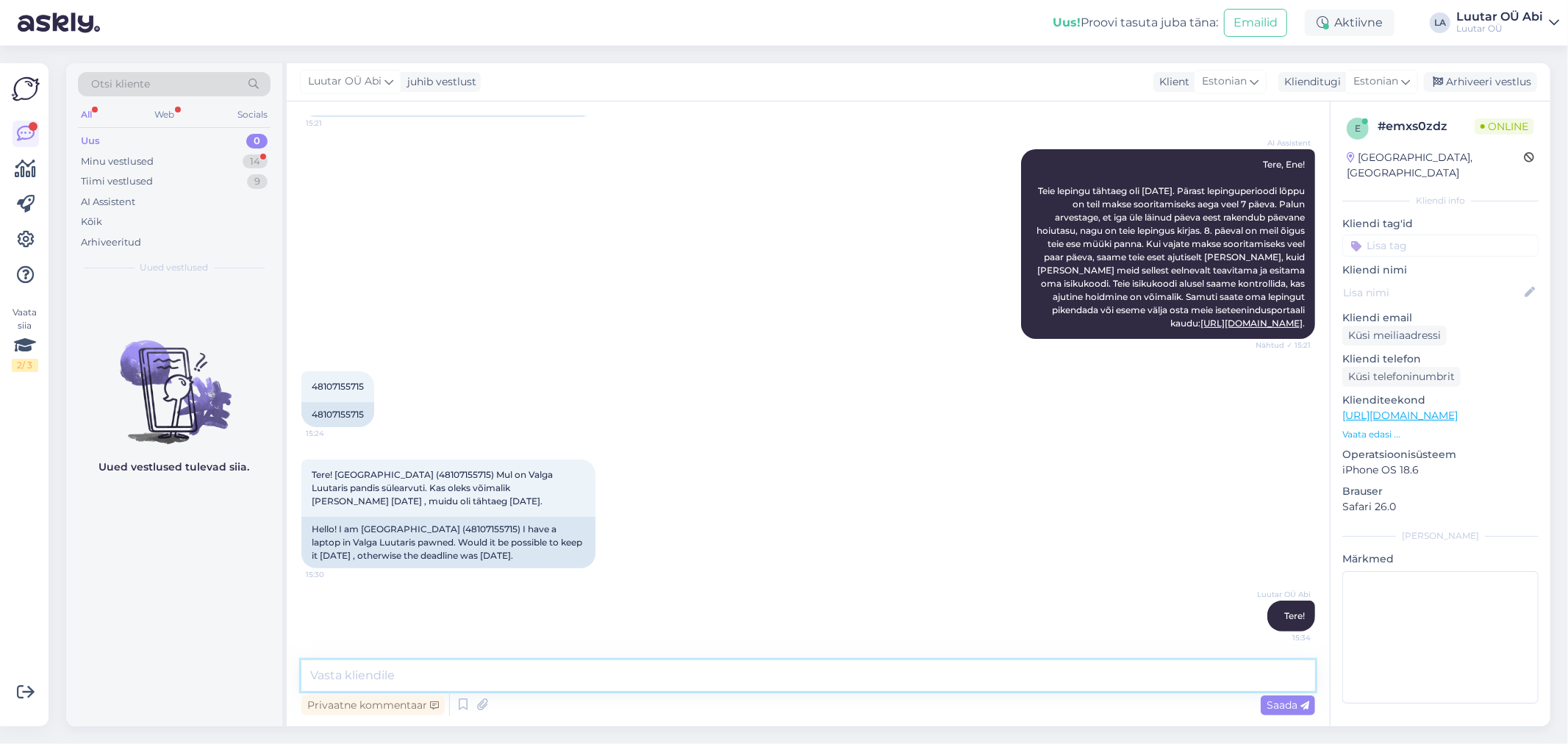
type textarea "h"
type textarea "ootame Teid siis 08.10"
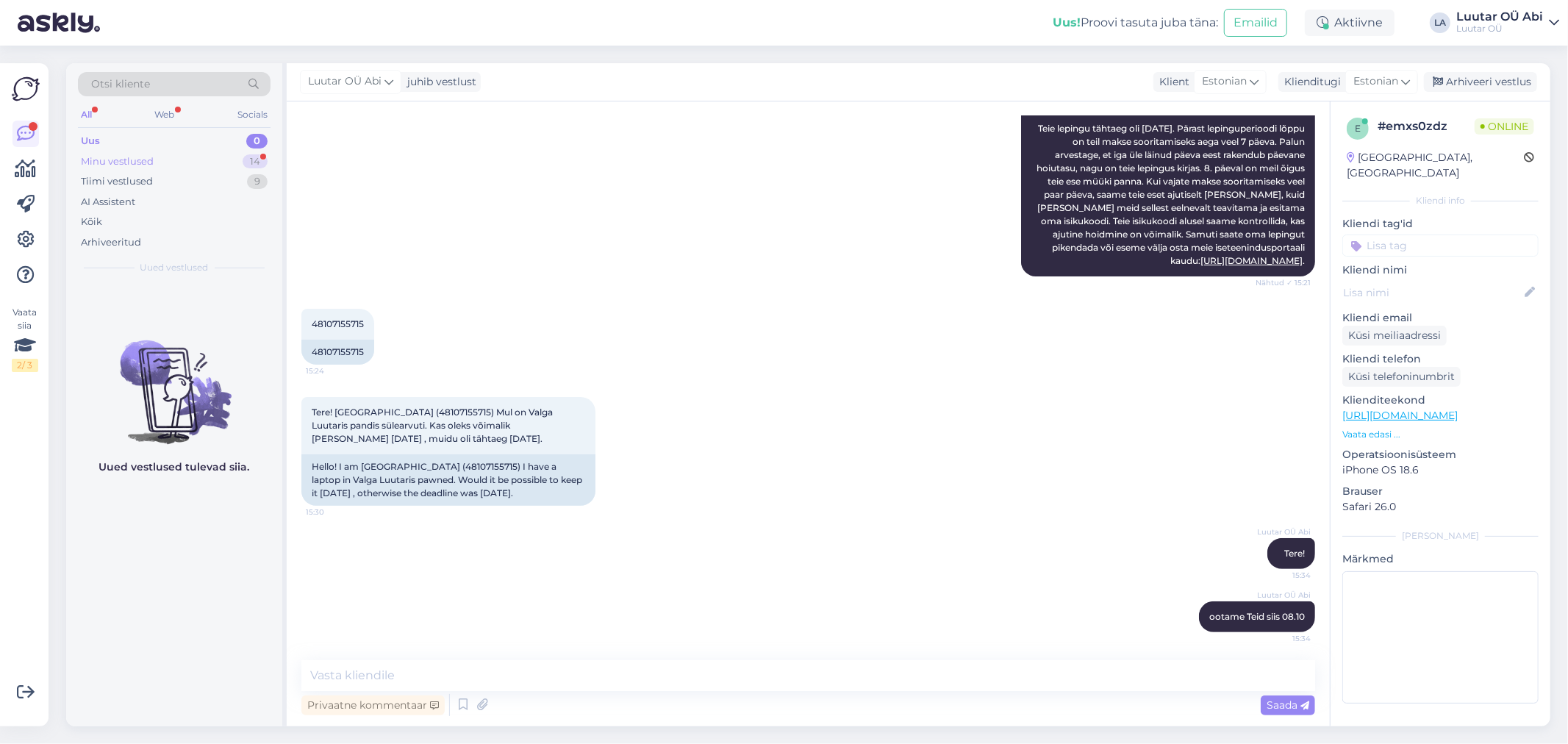
click at [209, 164] on div "Minu vestlused 14" at bounding box center [174, 161] width 192 height 20
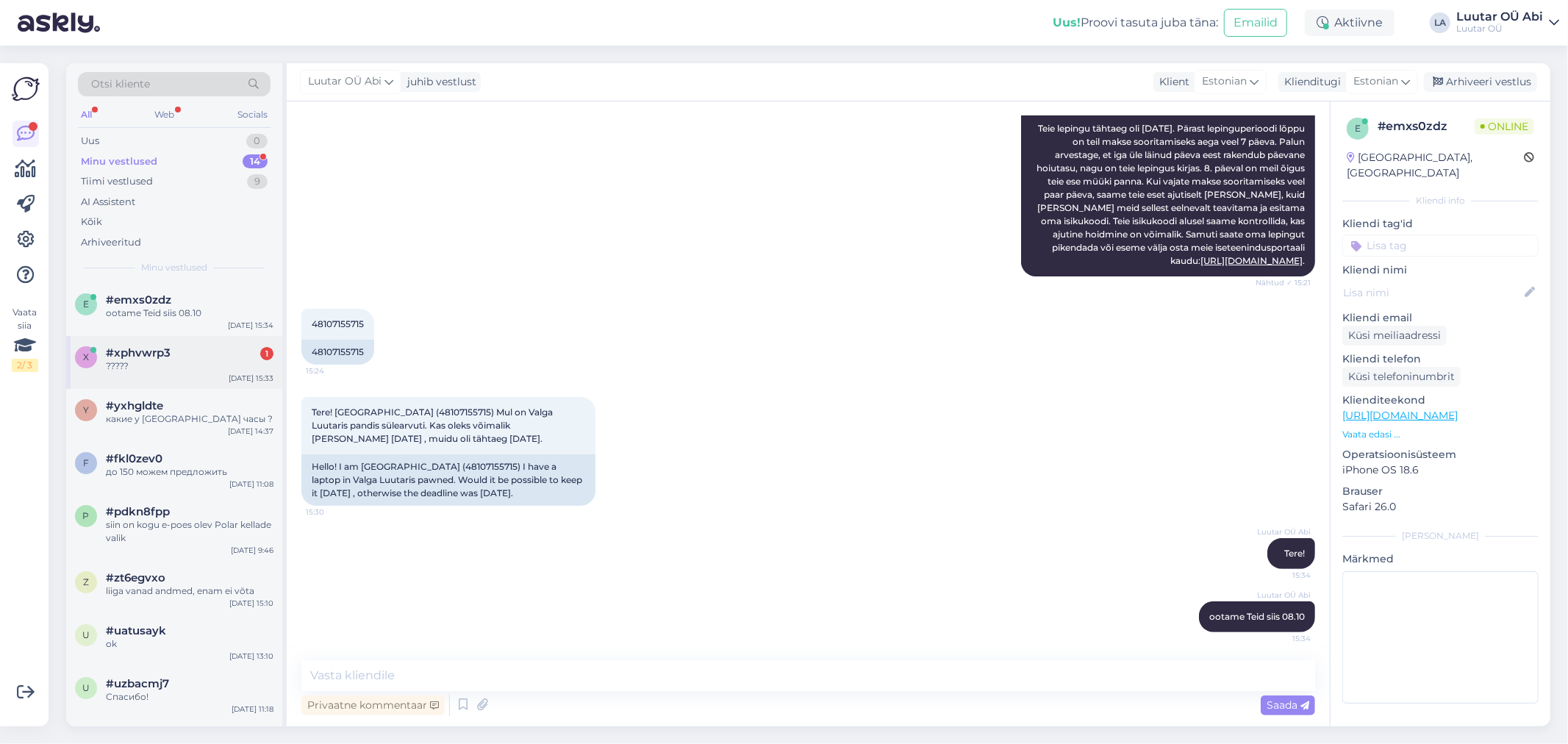
click at [231, 379] on div "x #xphvwrp3 1 ????? [DATE] 15:33" at bounding box center [174, 362] width 216 height 53
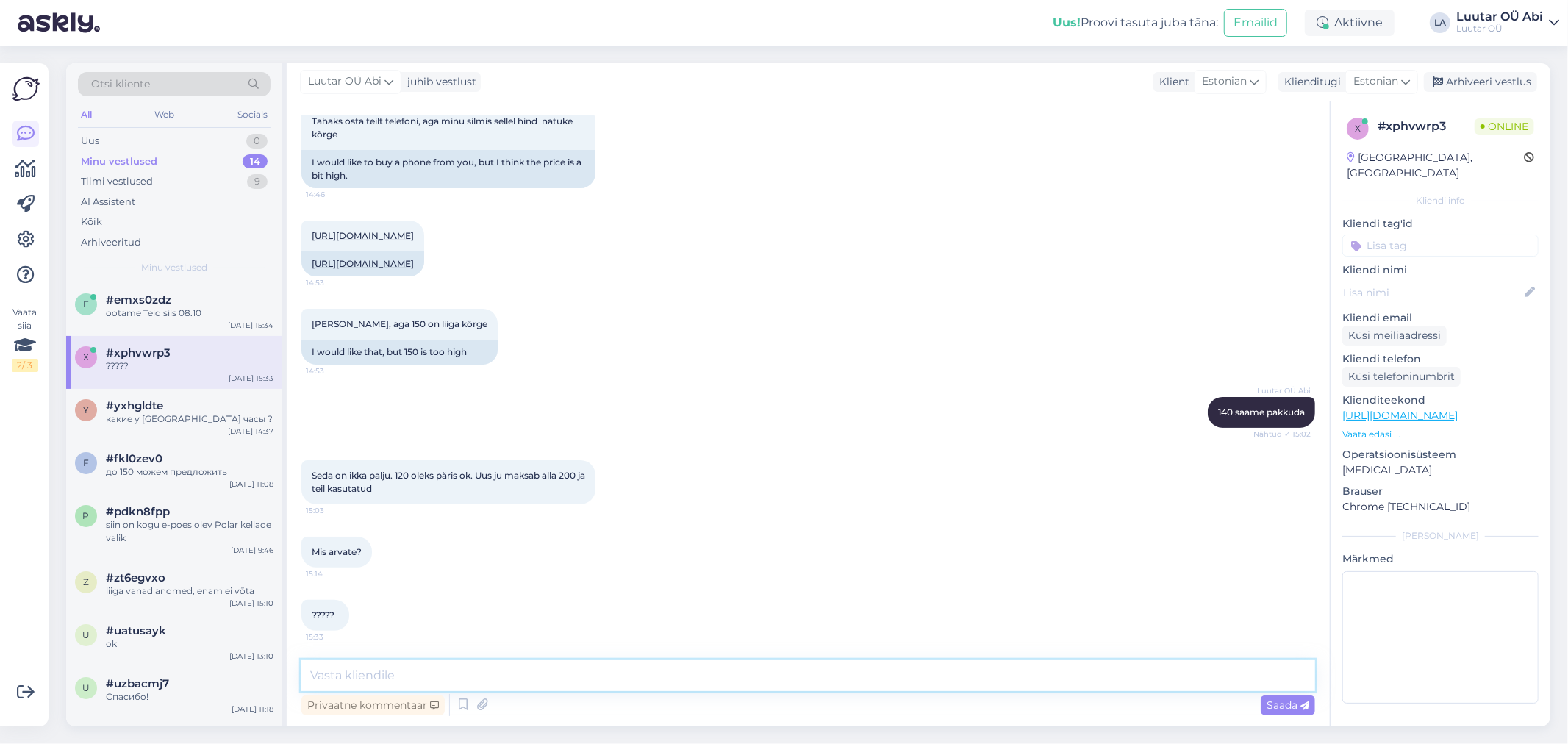
click at [642, 674] on textarea at bounding box center [808, 676] width 1013 height 31
type textarea "kahjuks hetkel suuremat alet ei saa pakkuda"
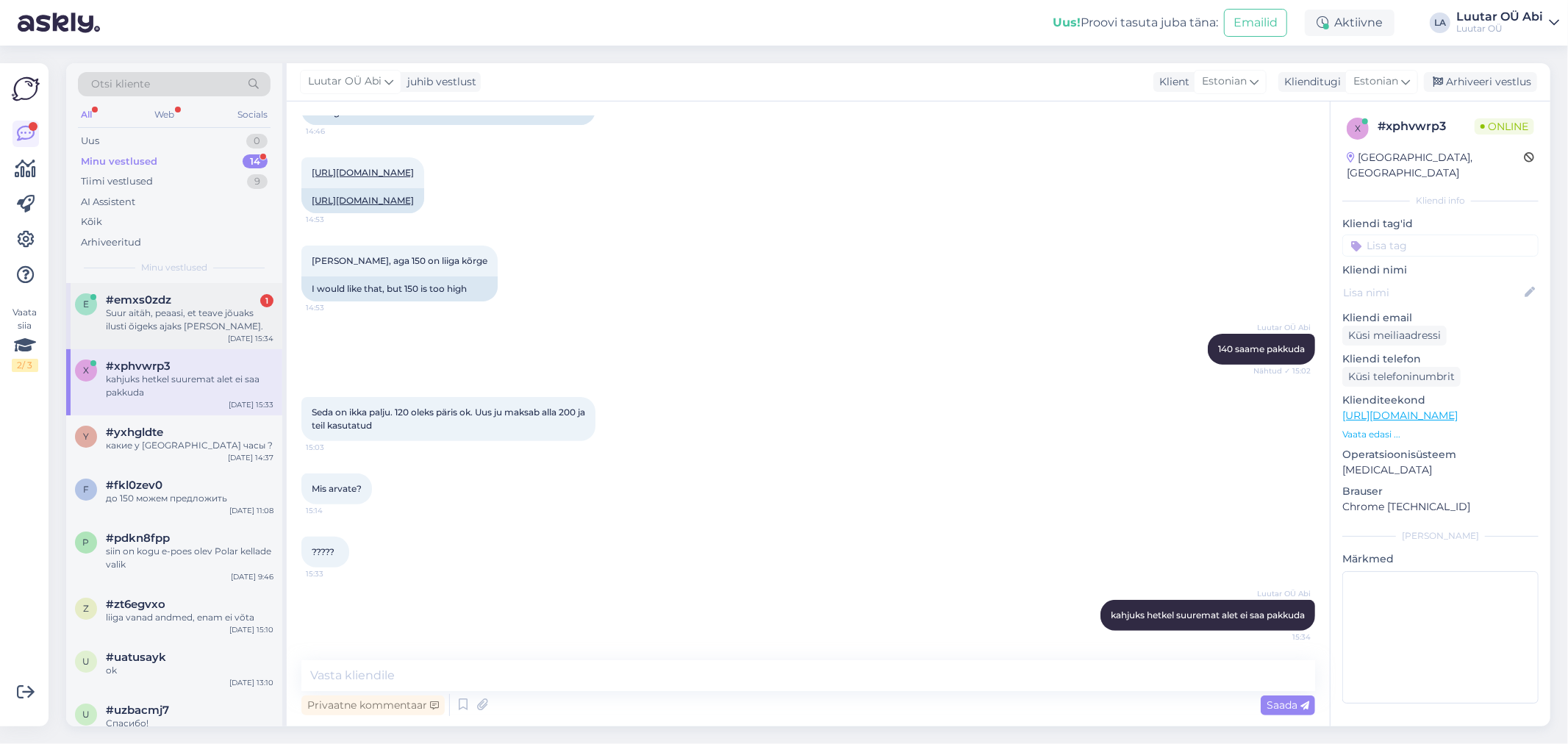
click at [193, 298] on div "#emxs0zdz 1" at bounding box center [189, 300] width 167 height 13
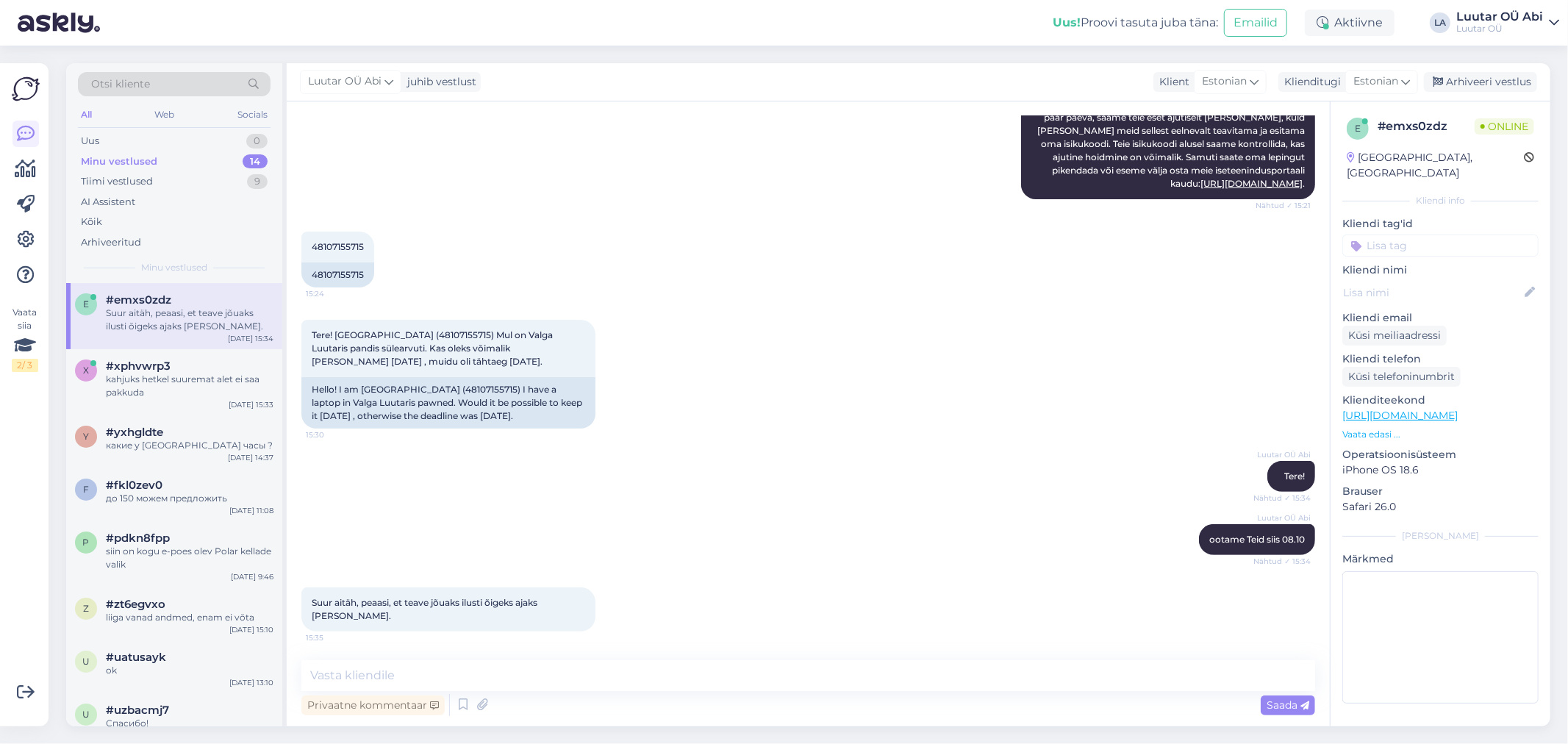
click at [774, 468] on div "Luutar OÜ Abi Tere! Nähtud ✓ 15:34" at bounding box center [808, 476] width 1013 height 63
click at [634, 667] on textarea at bounding box center [808, 676] width 1013 height 31
type textarea "info sinna edastatud"
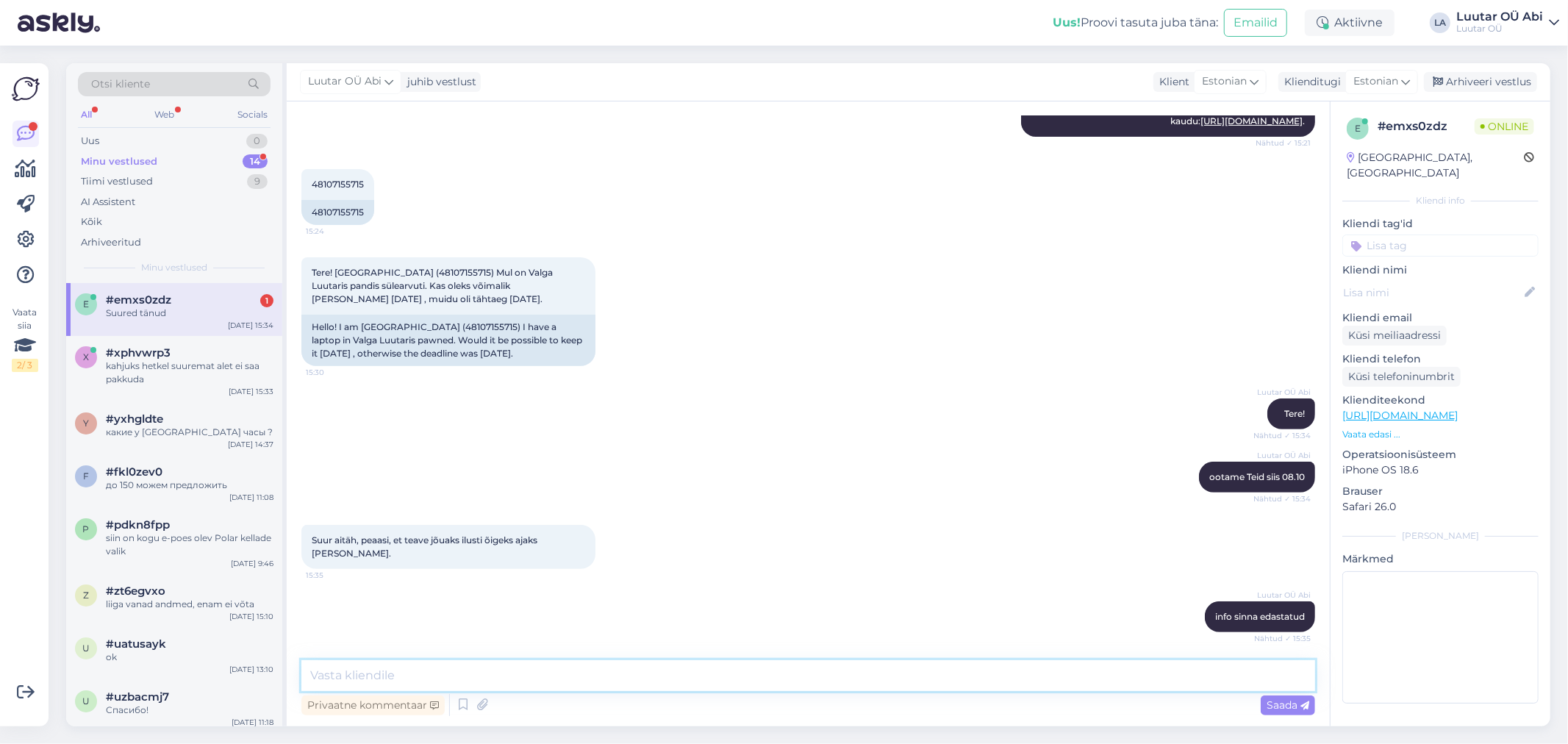
scroll to position [452, 0]
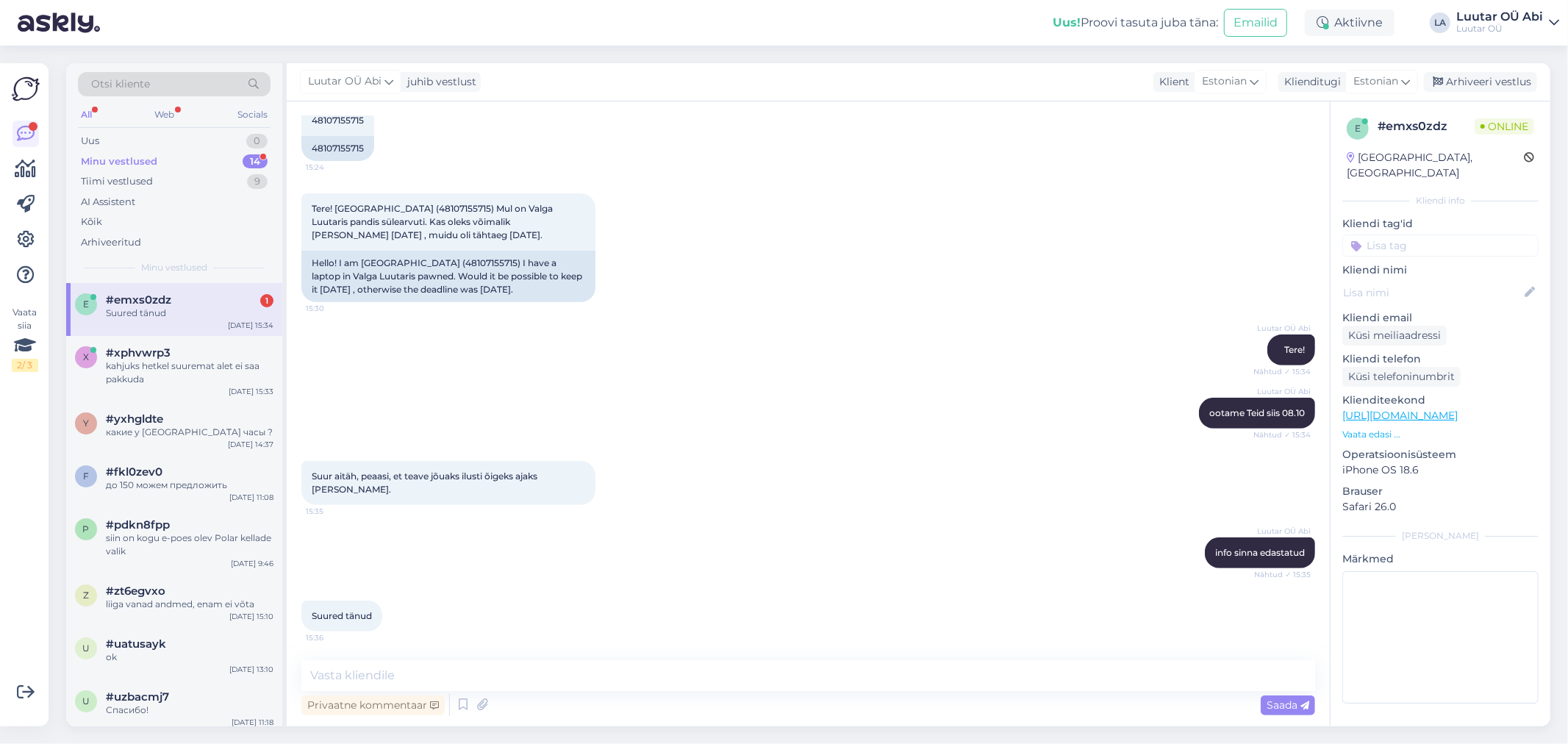
click at [691, 409] on div "Luutar OÜ Abi ootame Teid siis 08.10 Nähtud ✓ 15:34" at bounding box center [808, 413] width 1013 height 63
click at [779, 445] on div "Suur aitäh, peaasi, et teave jõuaks ilusti õigeks ajaks [PERSON_NAME]. 15:35" at bounding box center [808, 483] width 1013 height 77
click at [655, 336] on div "Luutar OÜ Abi Tere! Nähtud ✓ 15:34" at bounding box center [808, 350] width 1013 height 63
click at [243, 367] on div "Kuidas ei saa. Siis kui mul raha polnud siis oli see müügil 120euroga vist. Ja …" at bounding box center [189, 372] width 167 height 26
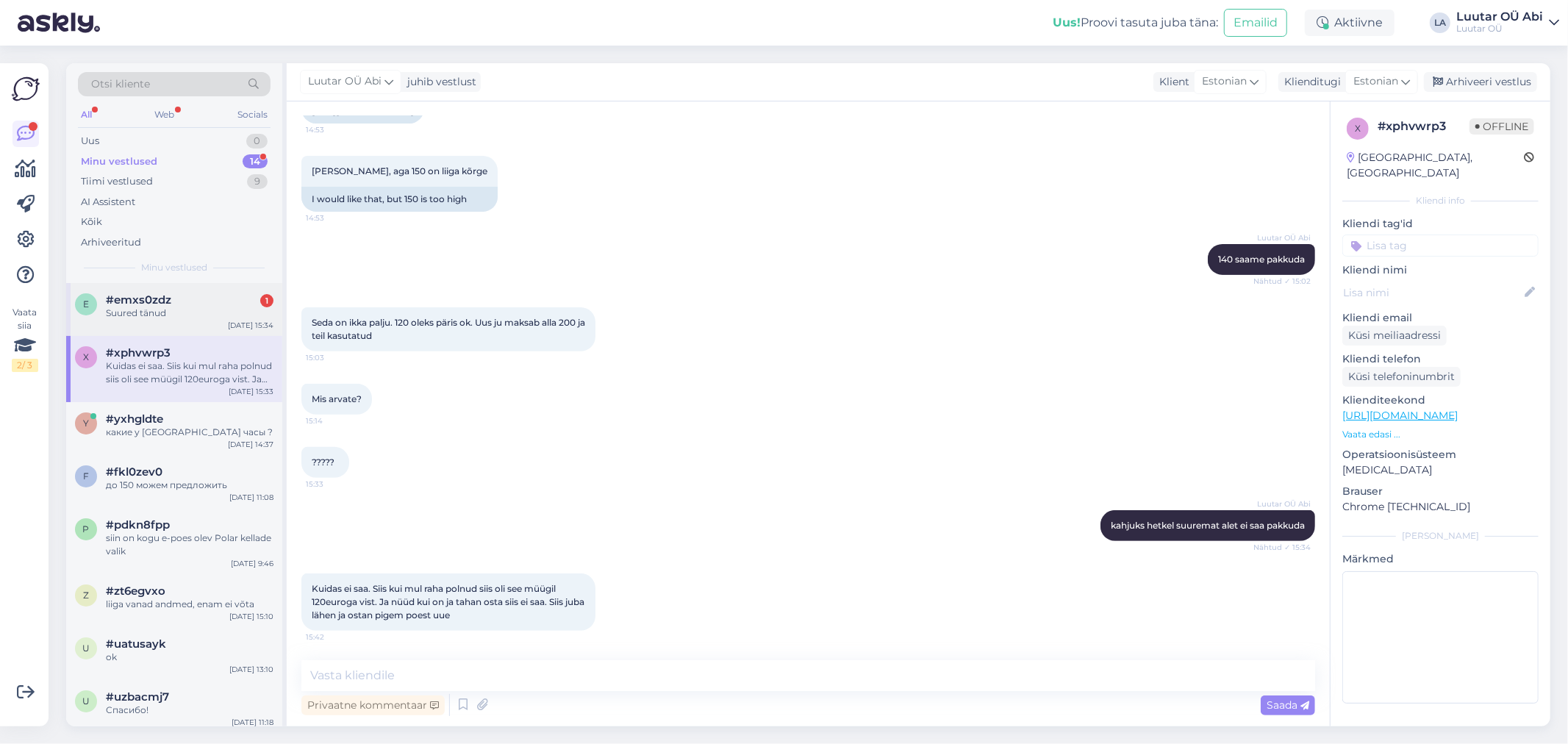
click at [144, 314] on div "Suured tänud" at bounding box center [189, 314] width 167 height 13
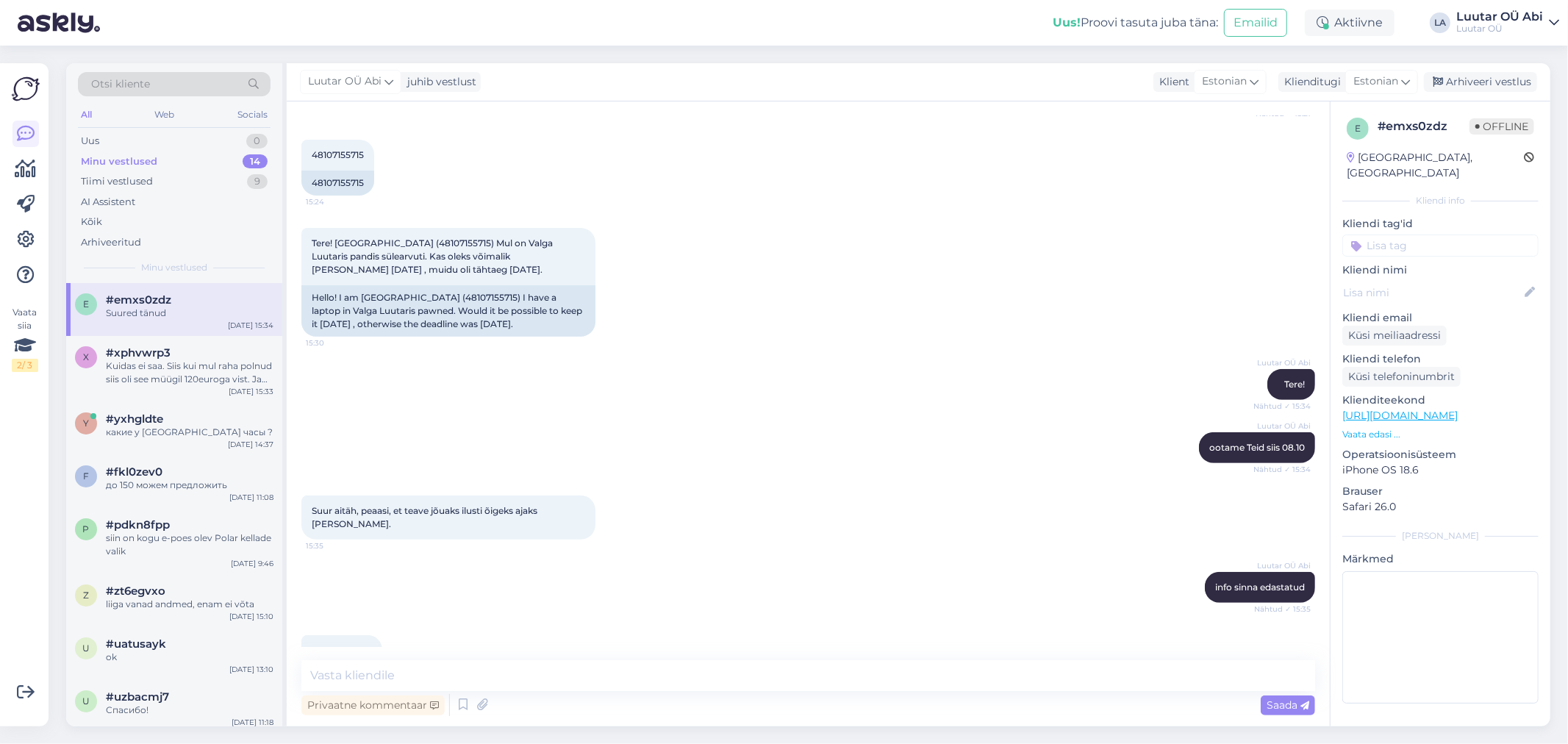
scroll to position [452, 0]
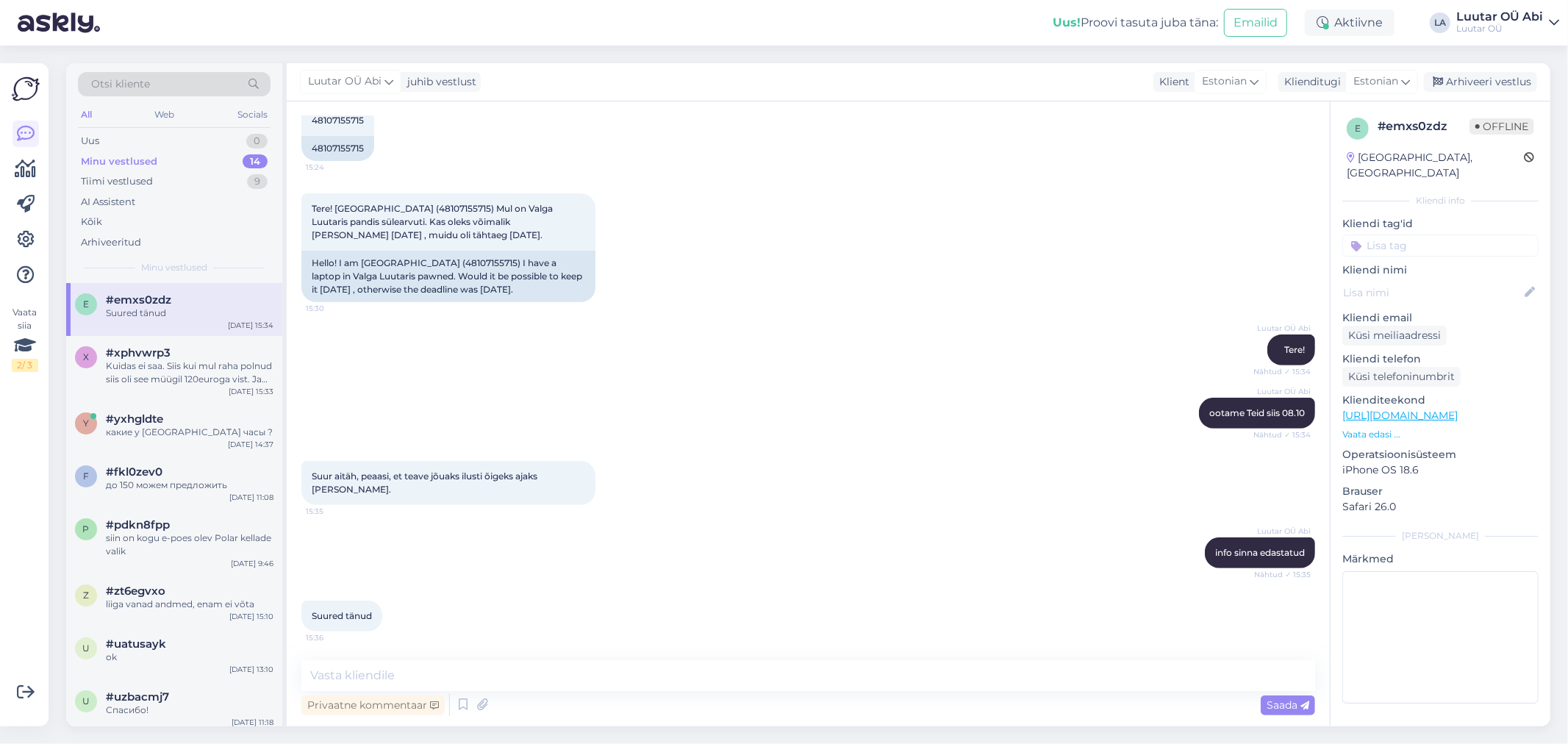
click at [613, 382] on div "Luutar OÜ Abi ootame Teid siis 08.10 Nähtud ✓ 15:34" at bounding box center [808, 413] width 1013 height 63
click at [233, 378] on div "Kuidas ei saa. Siis kui mul raha polnud siis oli see müügil 120euroga vist. Ja …" at bounding box center [189, 372] width 167 height 26
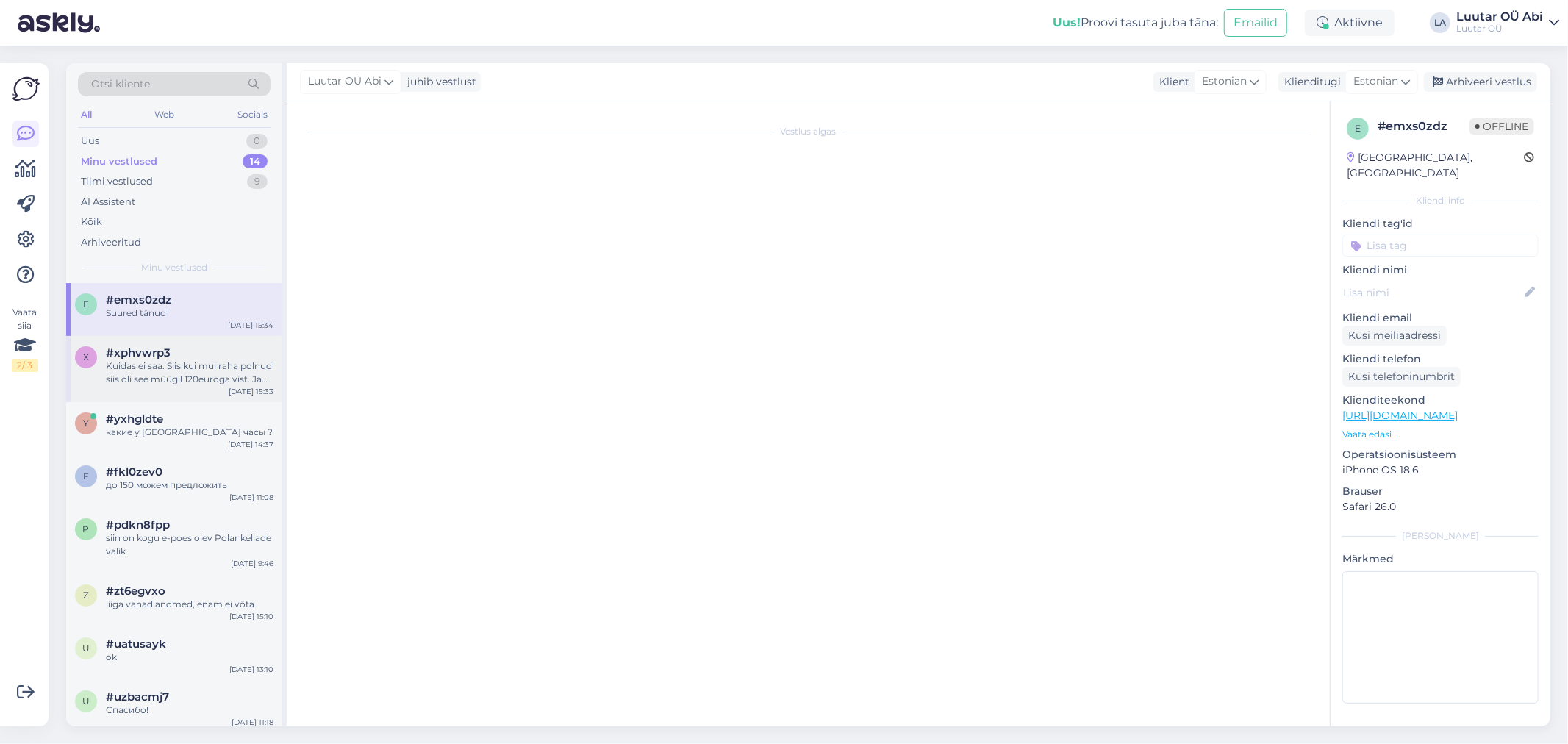
scroll to position [418, 0]
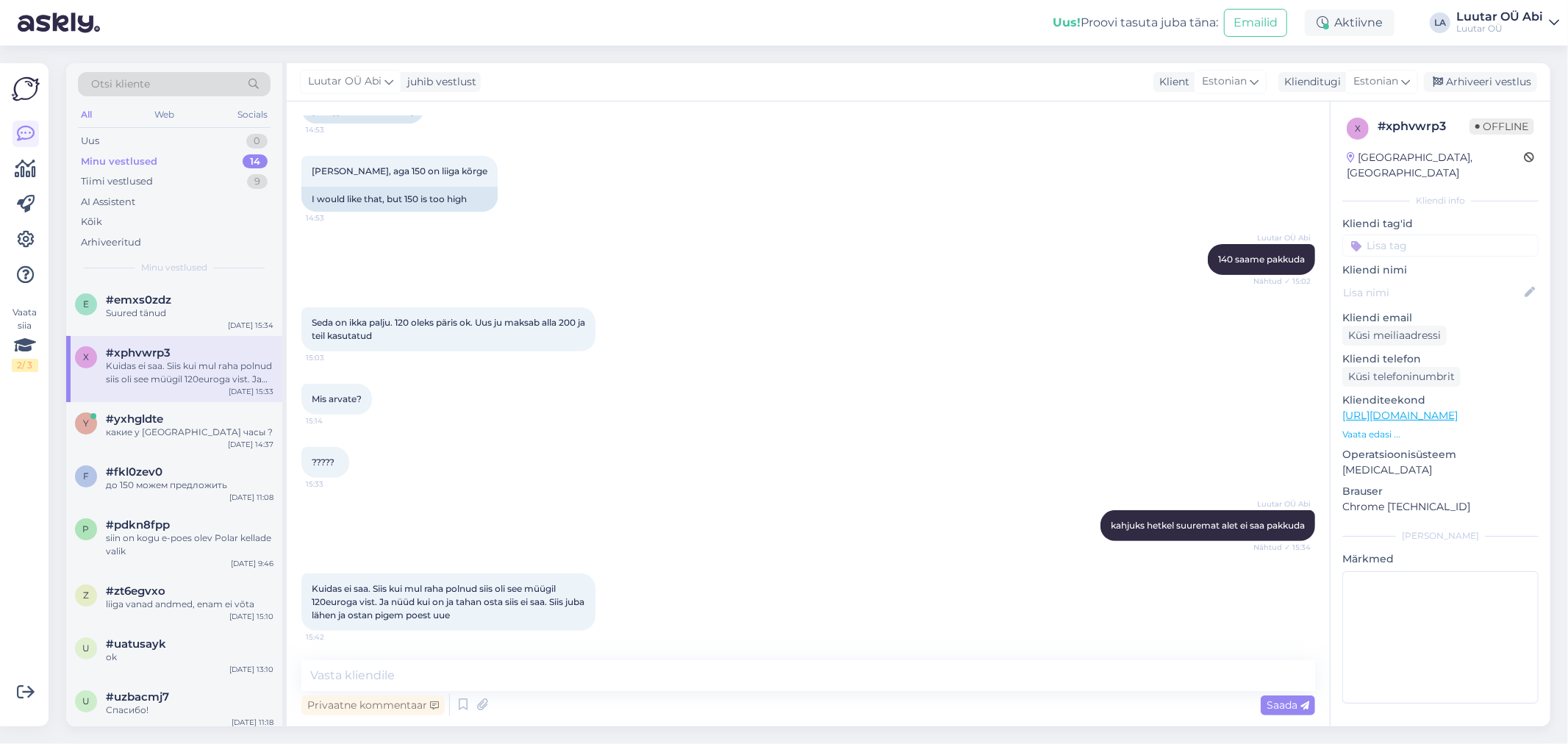
click at [592, 400] on div "Mis arvate? 15:14" at bounding box center [808, 398] width 1013 height 63
click at [618, 674] on textarea at bounding box center [808, 676] width 1013 height 31
